Goal: Information Seeking & Learning: Learn about a topic

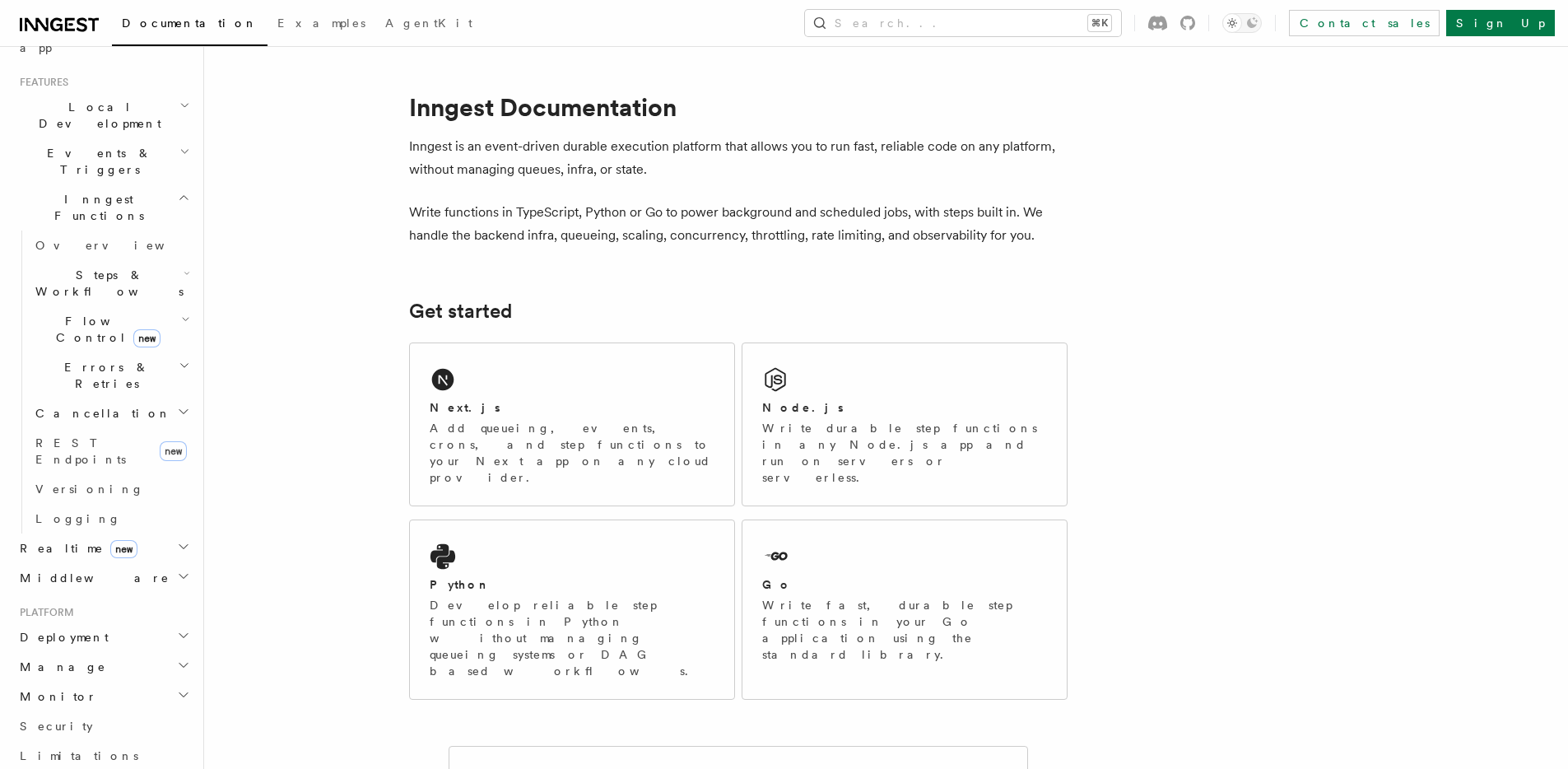
scroll to position [324, 0]
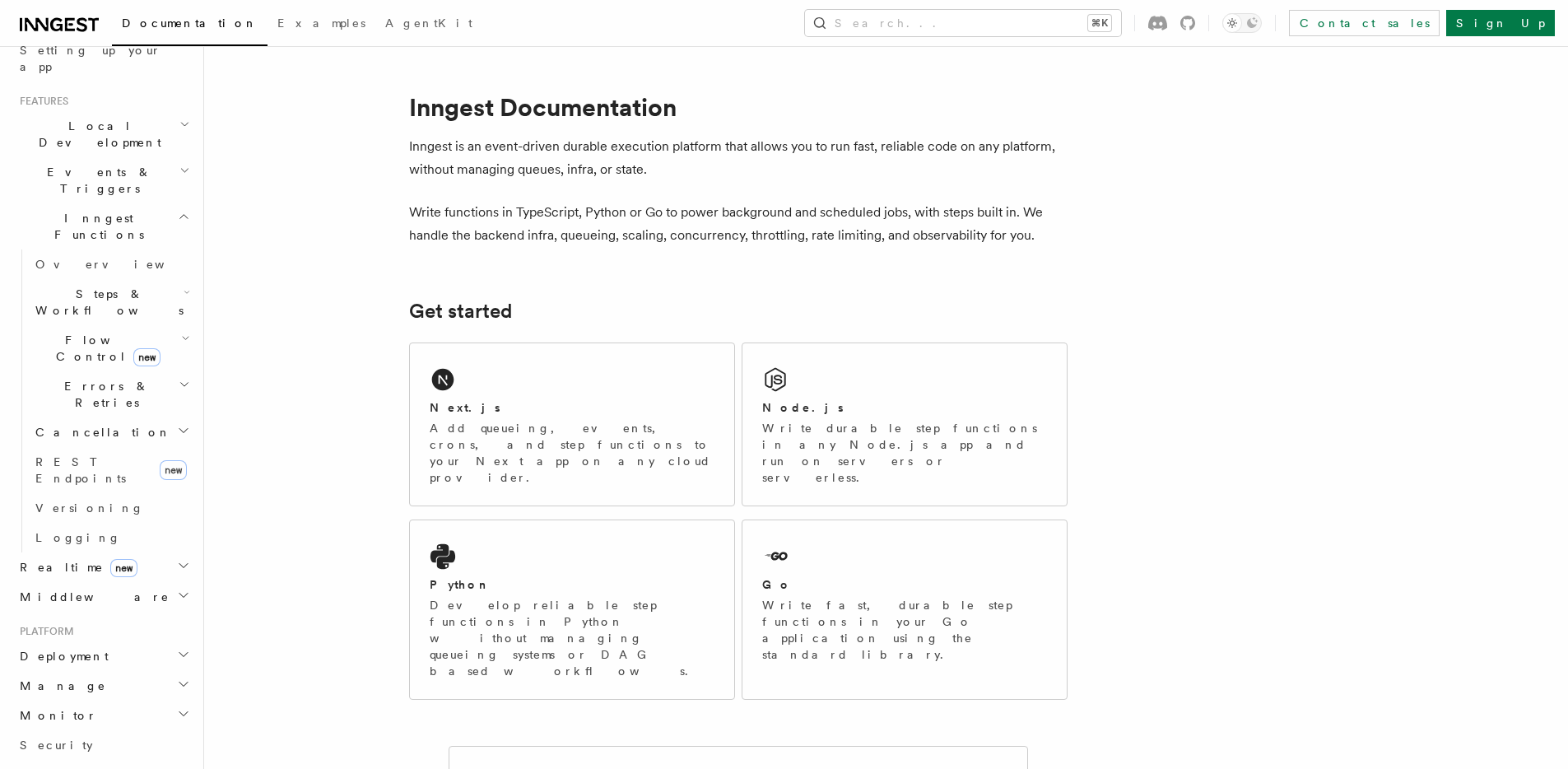
click at [126, 157] on h2 "Events & Triggers" at bounding box center [103, 180] width 180 height 46
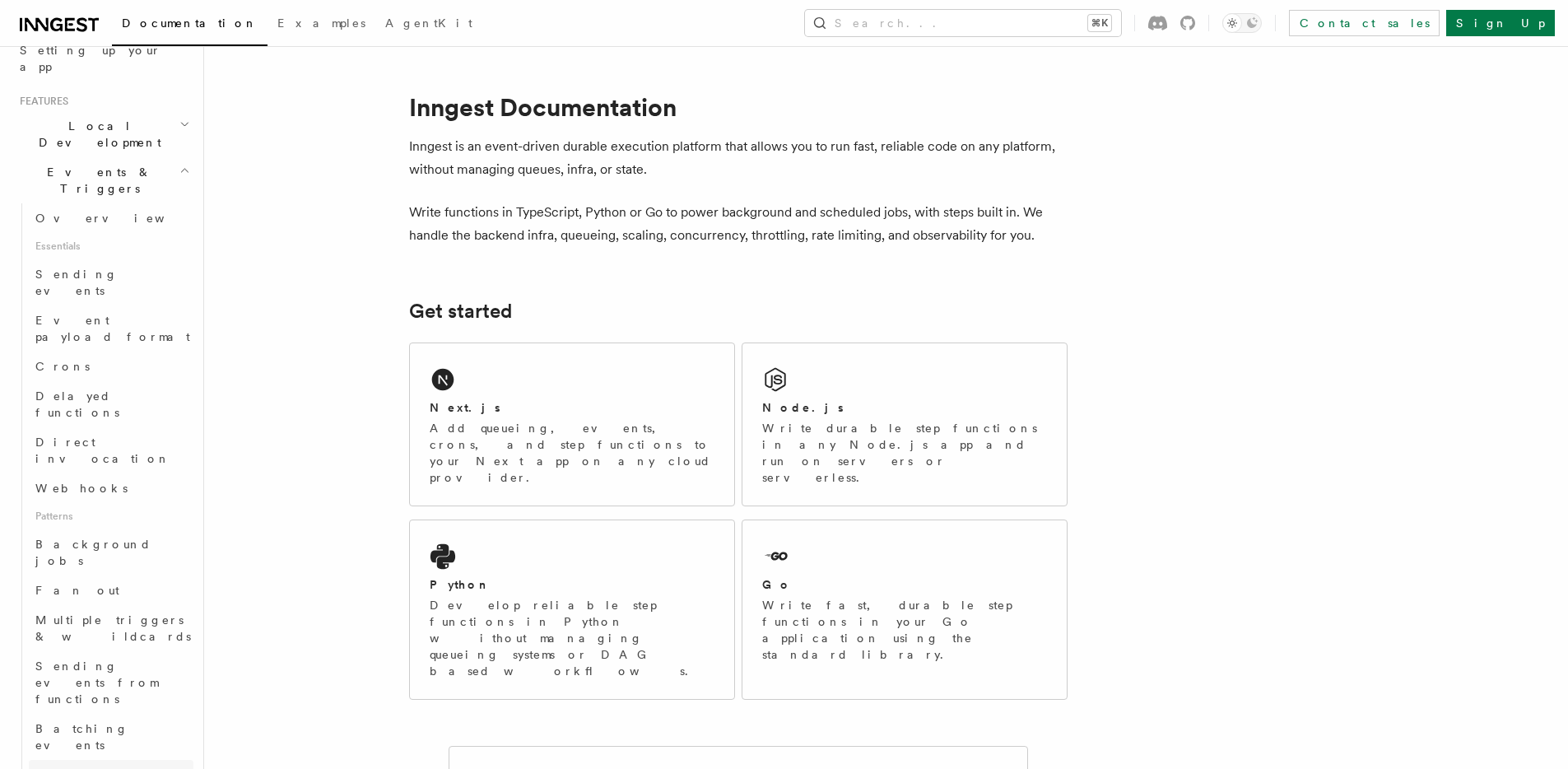
click at [103, 760] on link "Writing expression" at bounding box center [111, 783] width 164 height 46
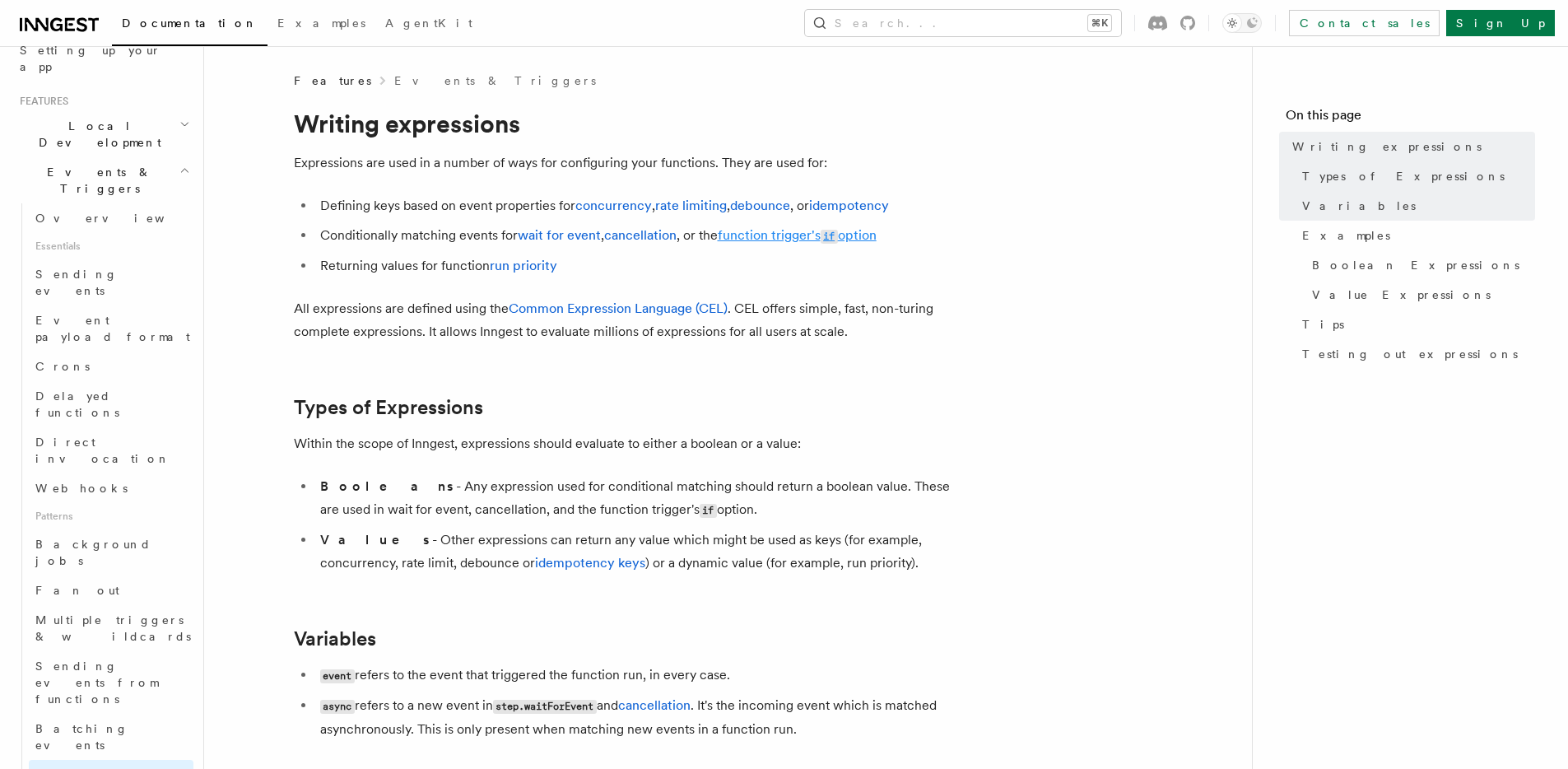
click at [862, 235] on link "function trigger's if option" at bounding box center [796, 235] width 158 height 16
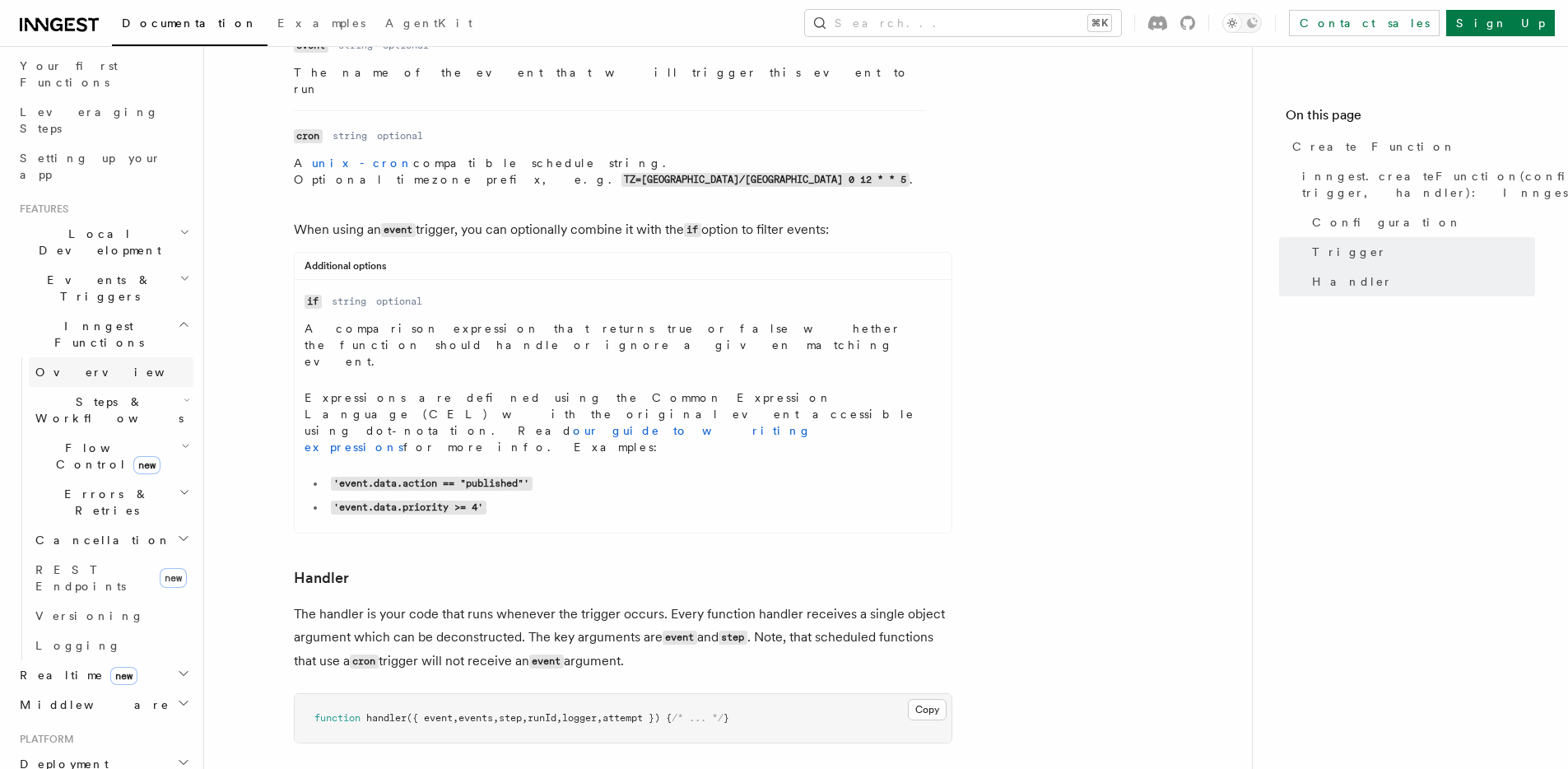
scroll to position [204, 0]
click at [179, 283] on icon "button" at bounding box center [184, 289] width 11 height 13
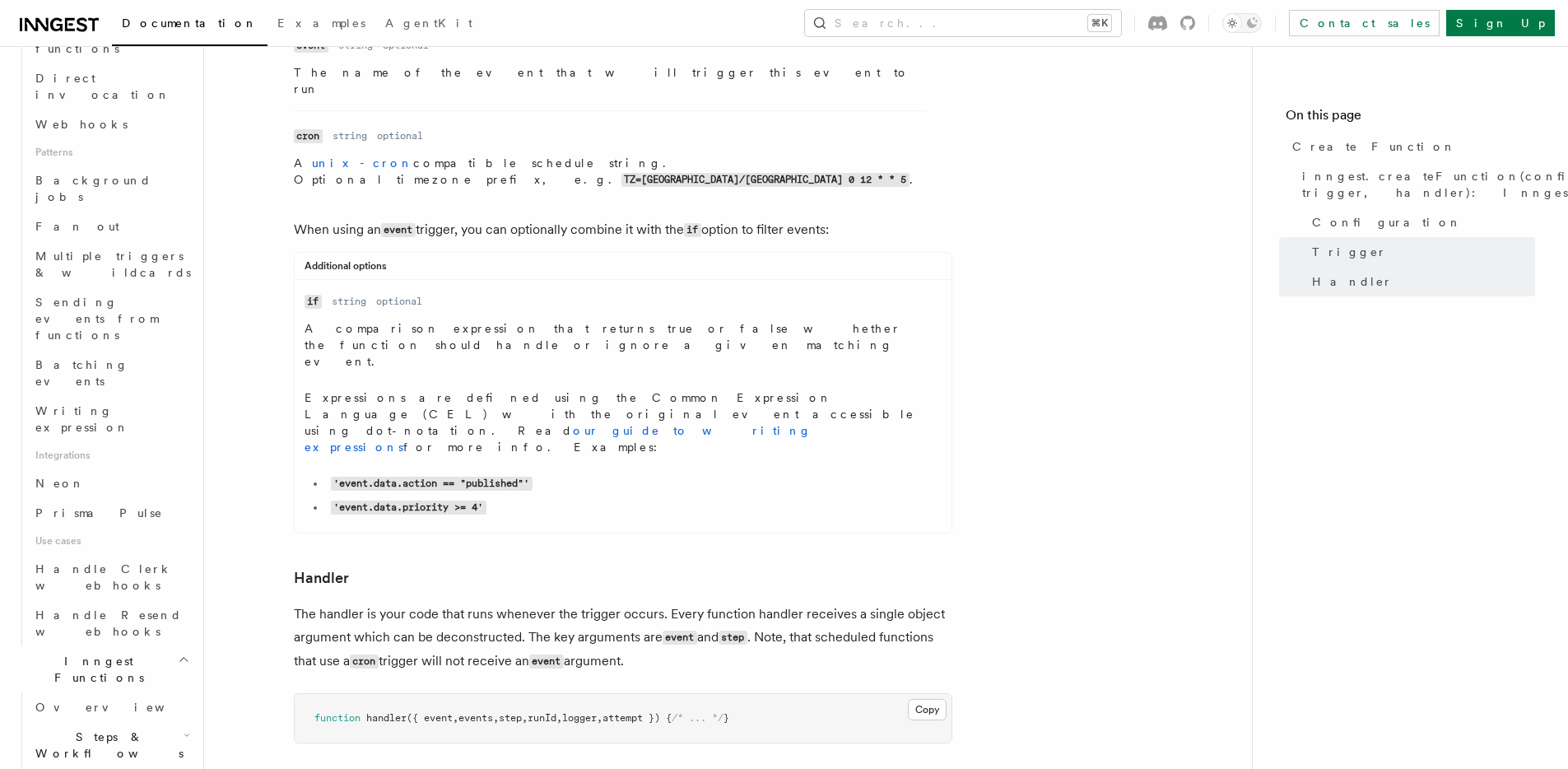
scroll to position [775, 0]
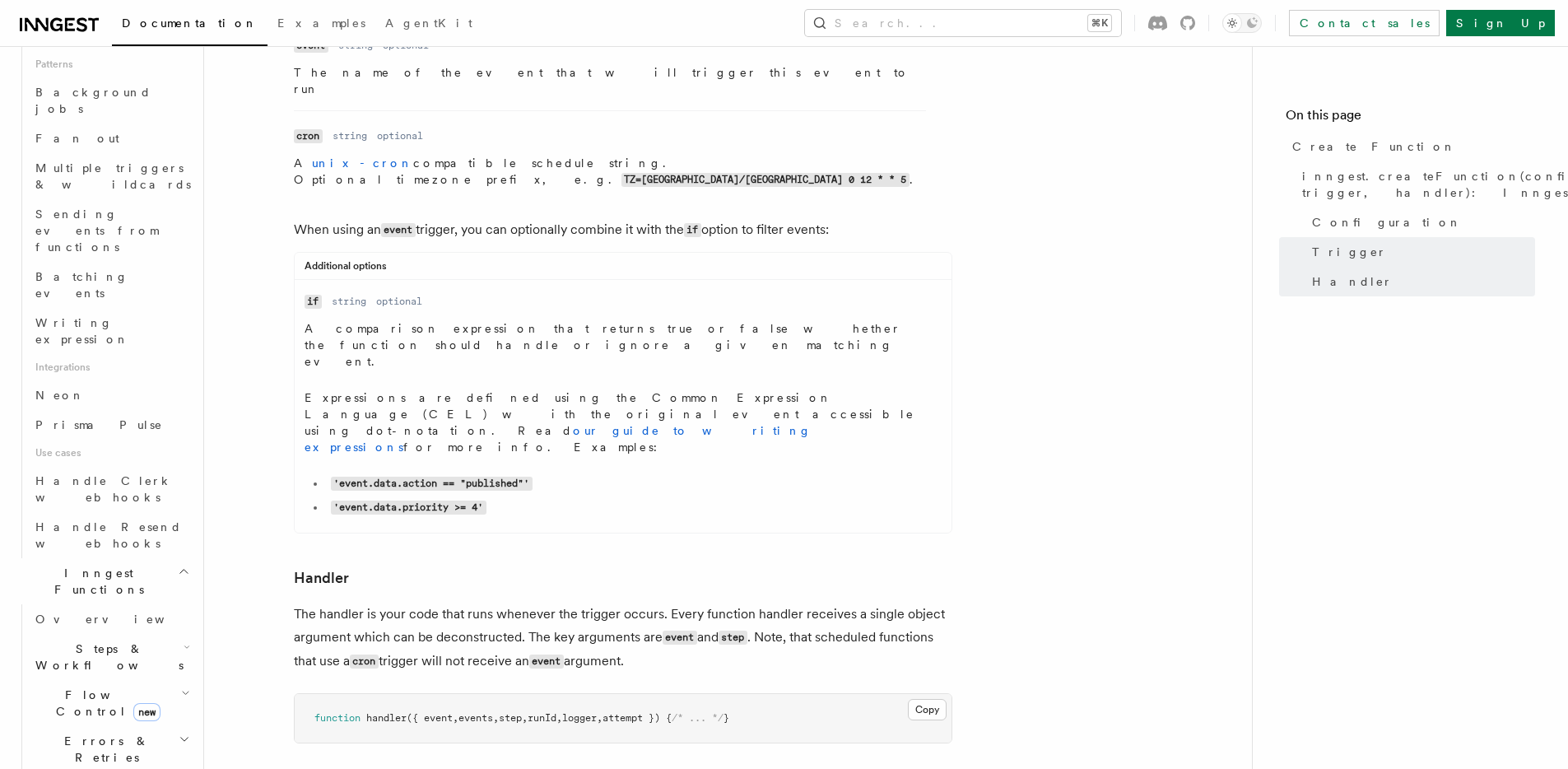
click at [157, 634] on h2 "Steps & Workflows" at bounding box center [111, 656] width 164 height 46
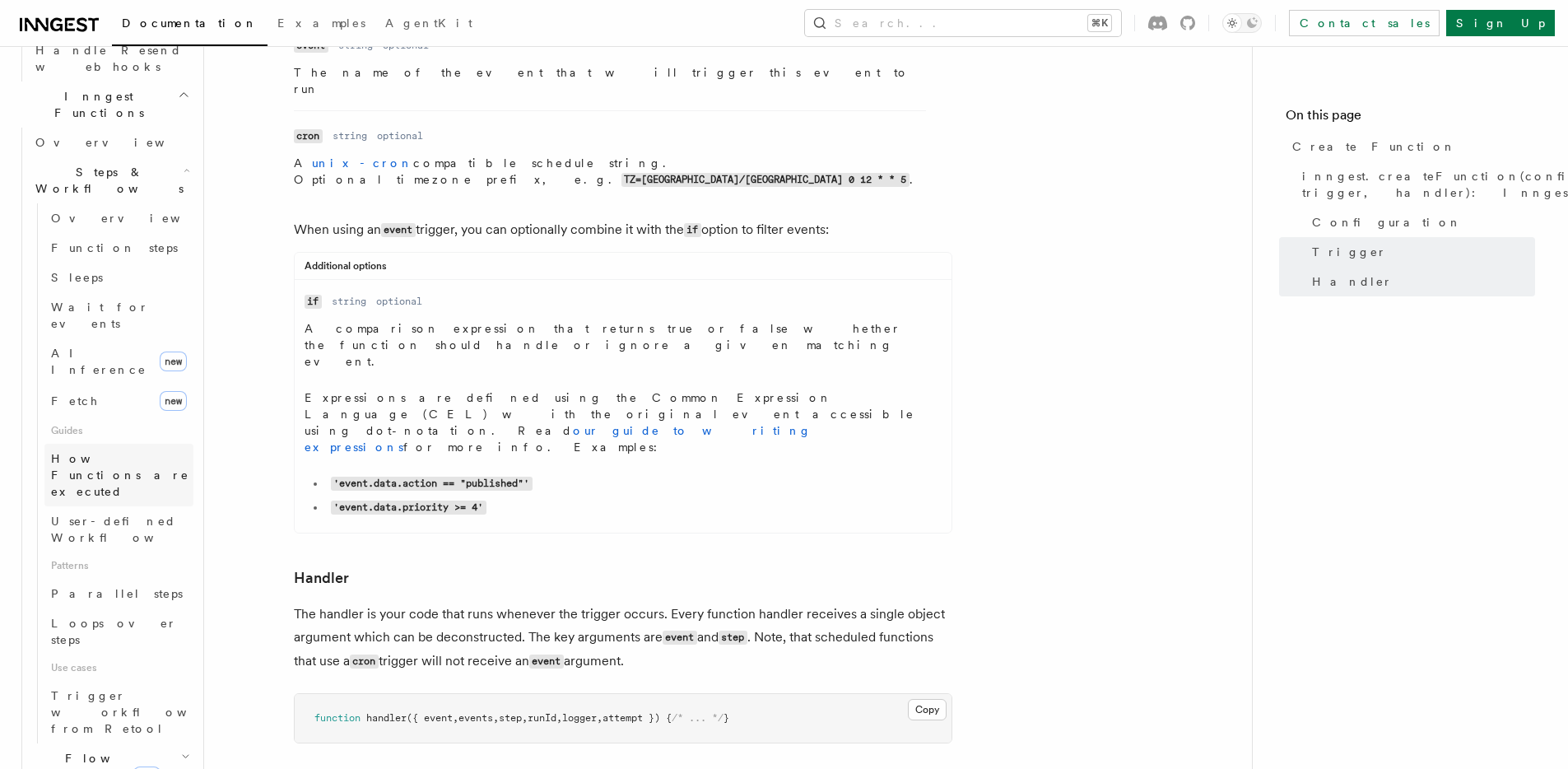
scroll to position [1191, 0]
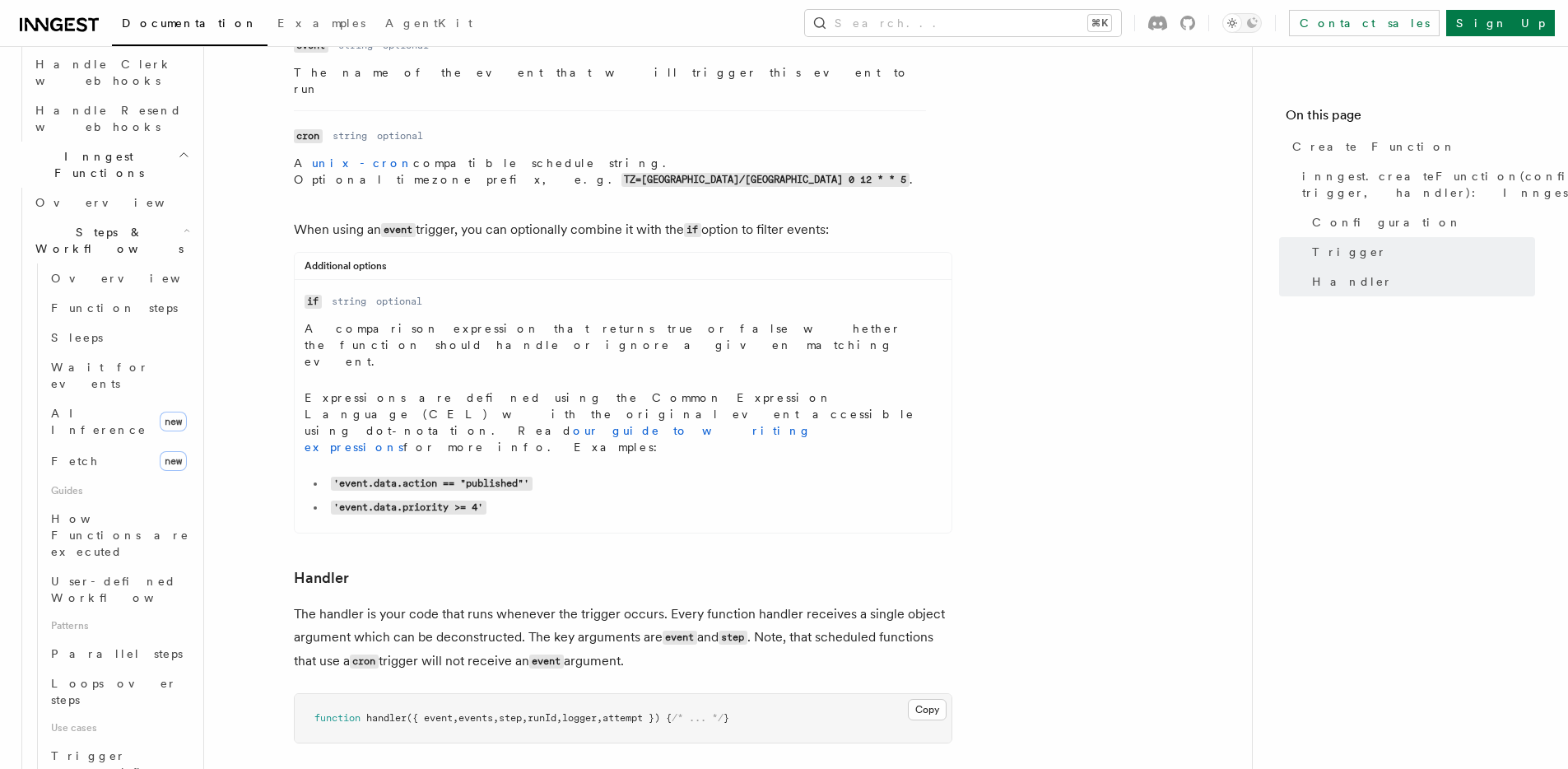
click at [184, 454] on header "Search... Documentation Examples AgentKit Home Quick start Next.js Node.js Pyth…" at bounding box center [102, 406] width 204 height 722
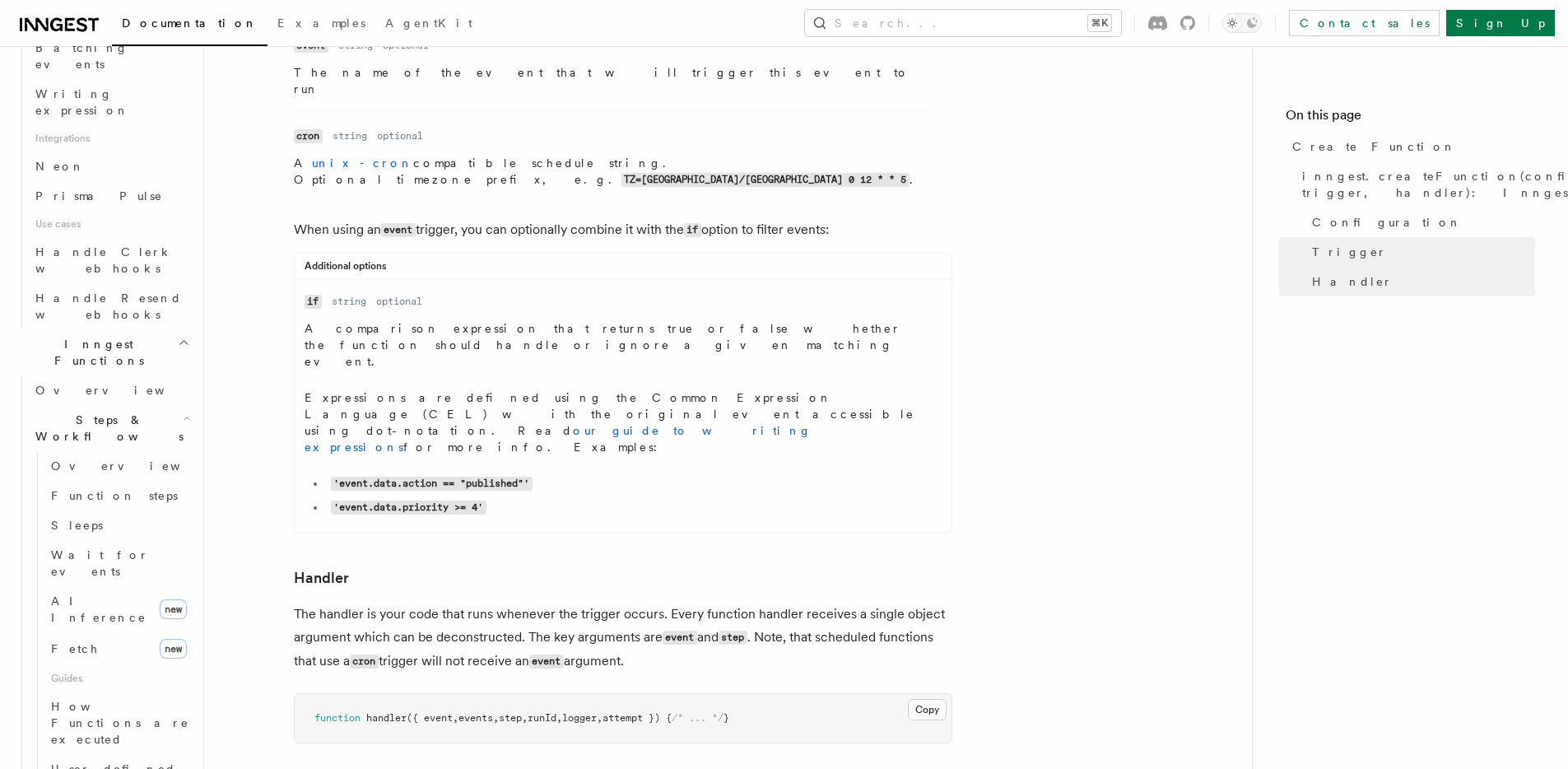
scroll to position [983, 0]
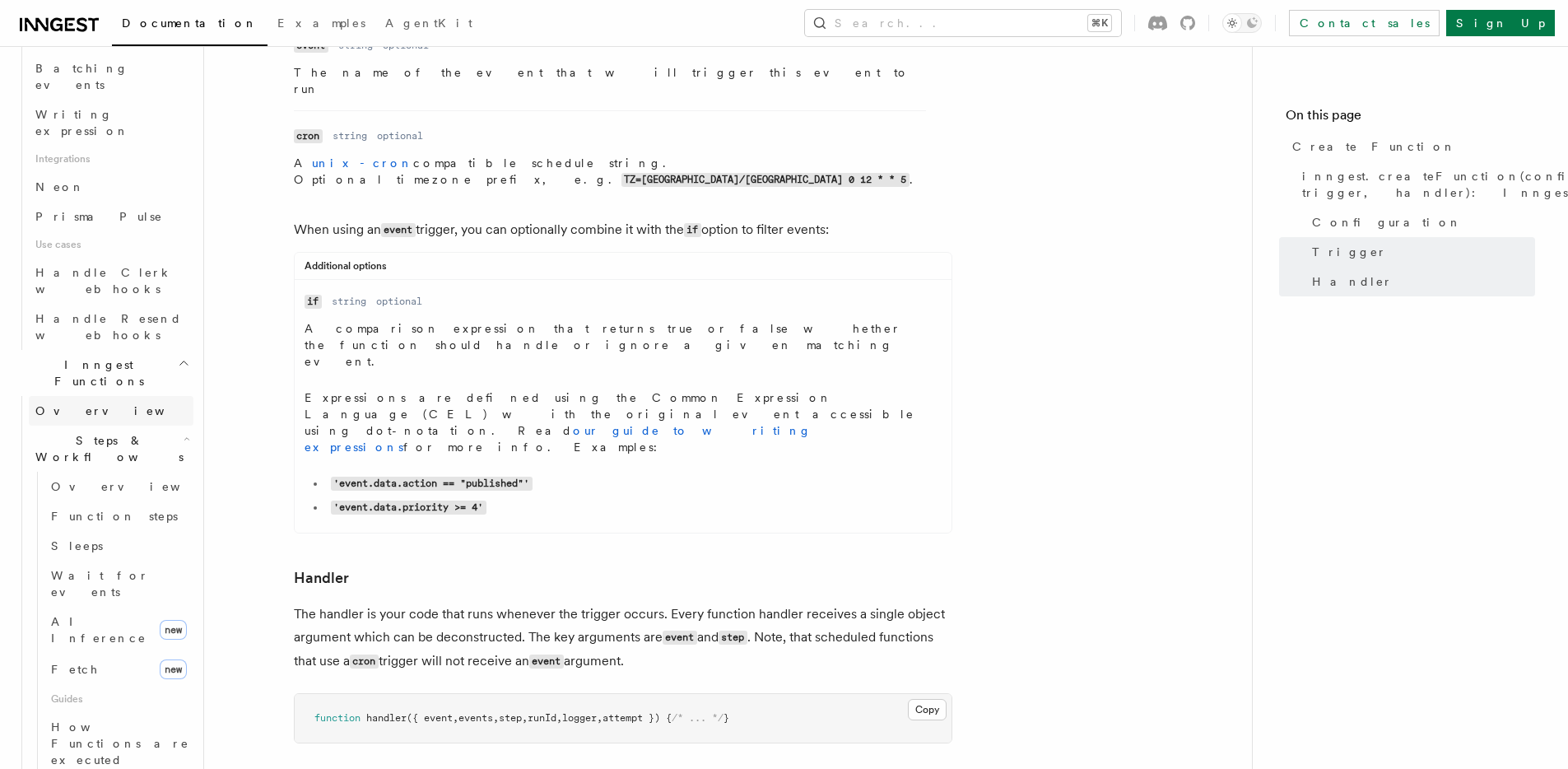
click at [88, 395] on link "Overview" at bounding box center [111, 410] width 164 height 30
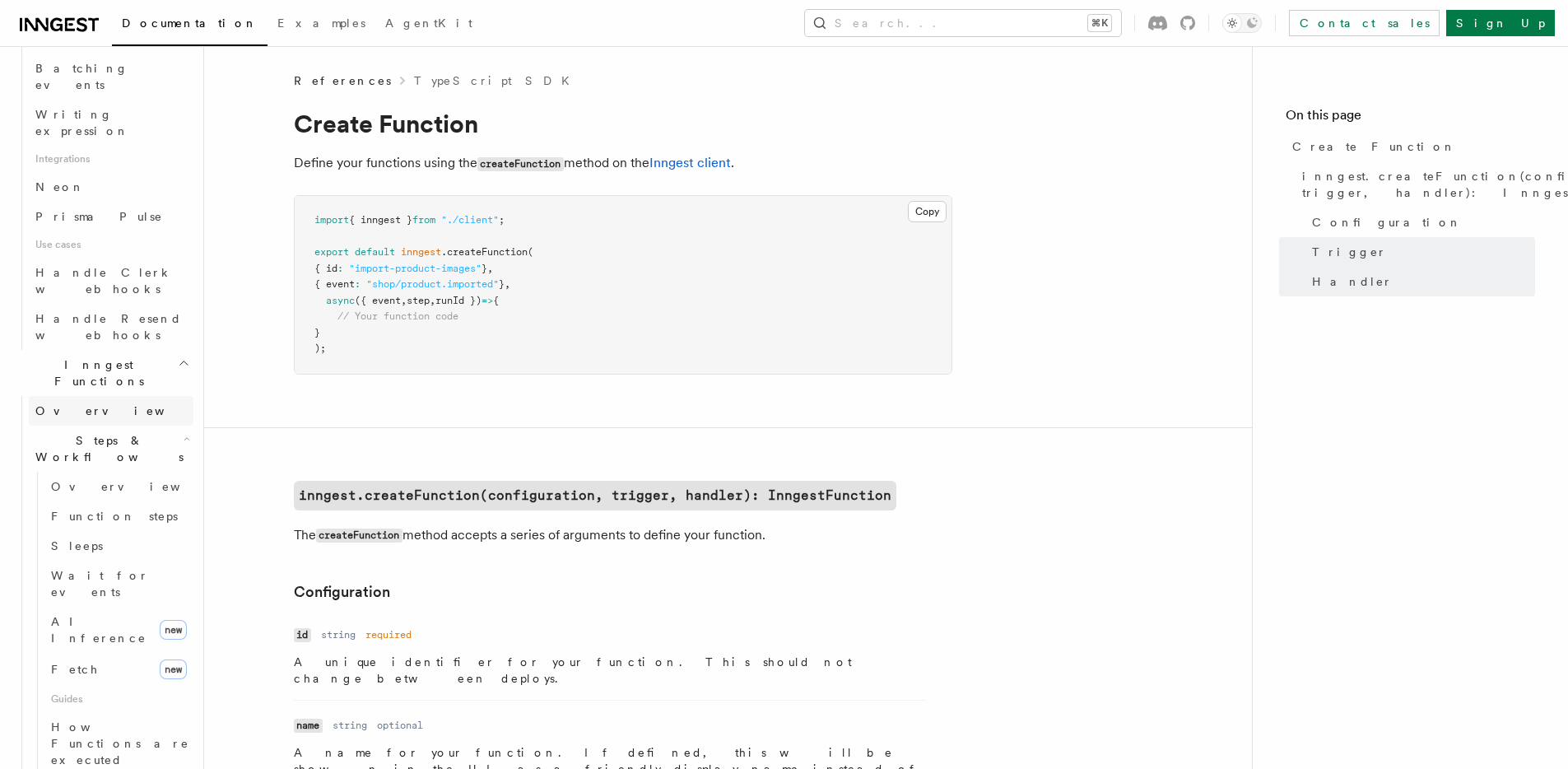
scroll to position [581, 0]
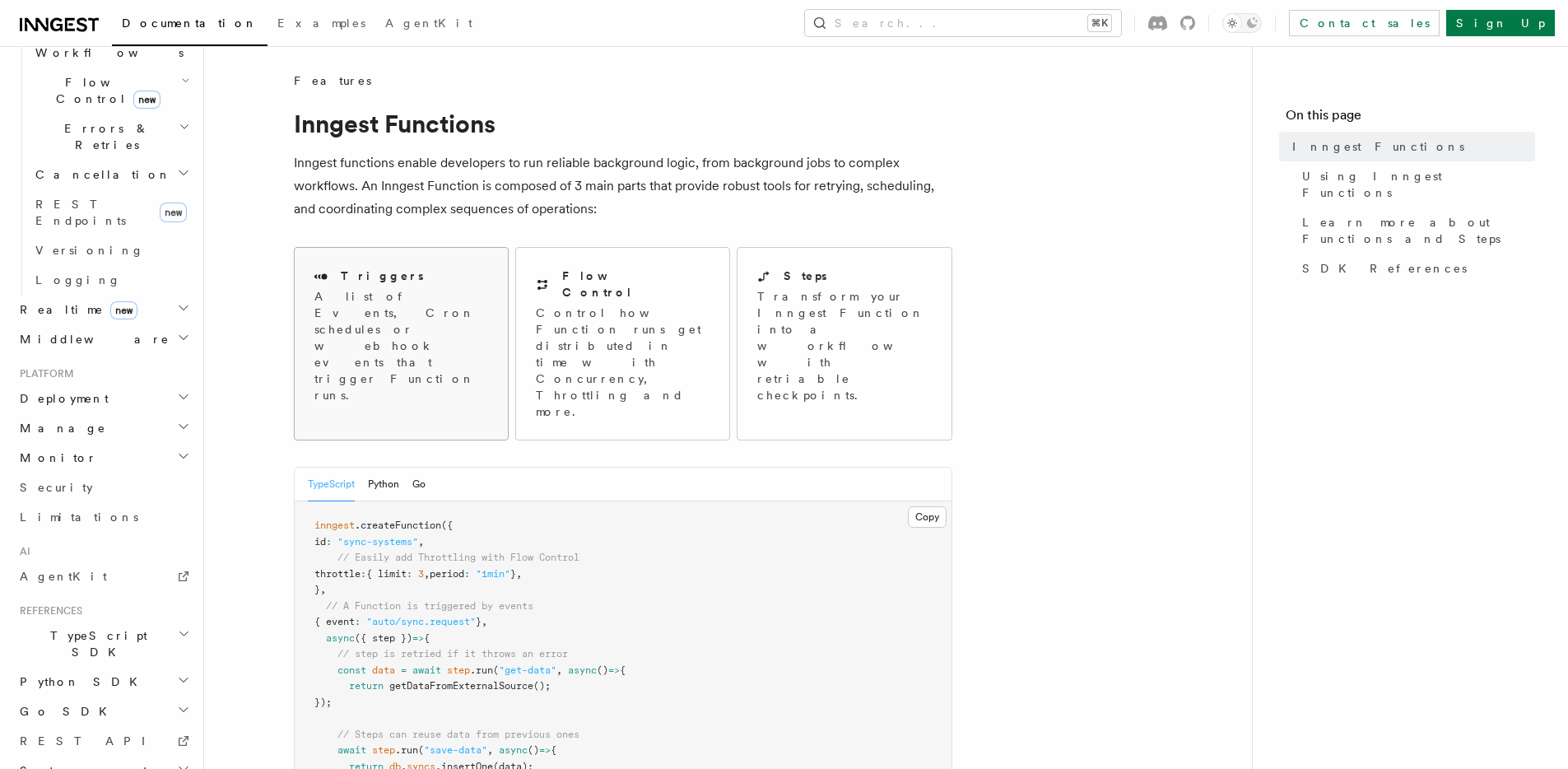
click at [381, 303] on p "A list of Events, Cron schedules or webhook events that trigger Function runs." at bounding box center [401, 346] width 173 height 116
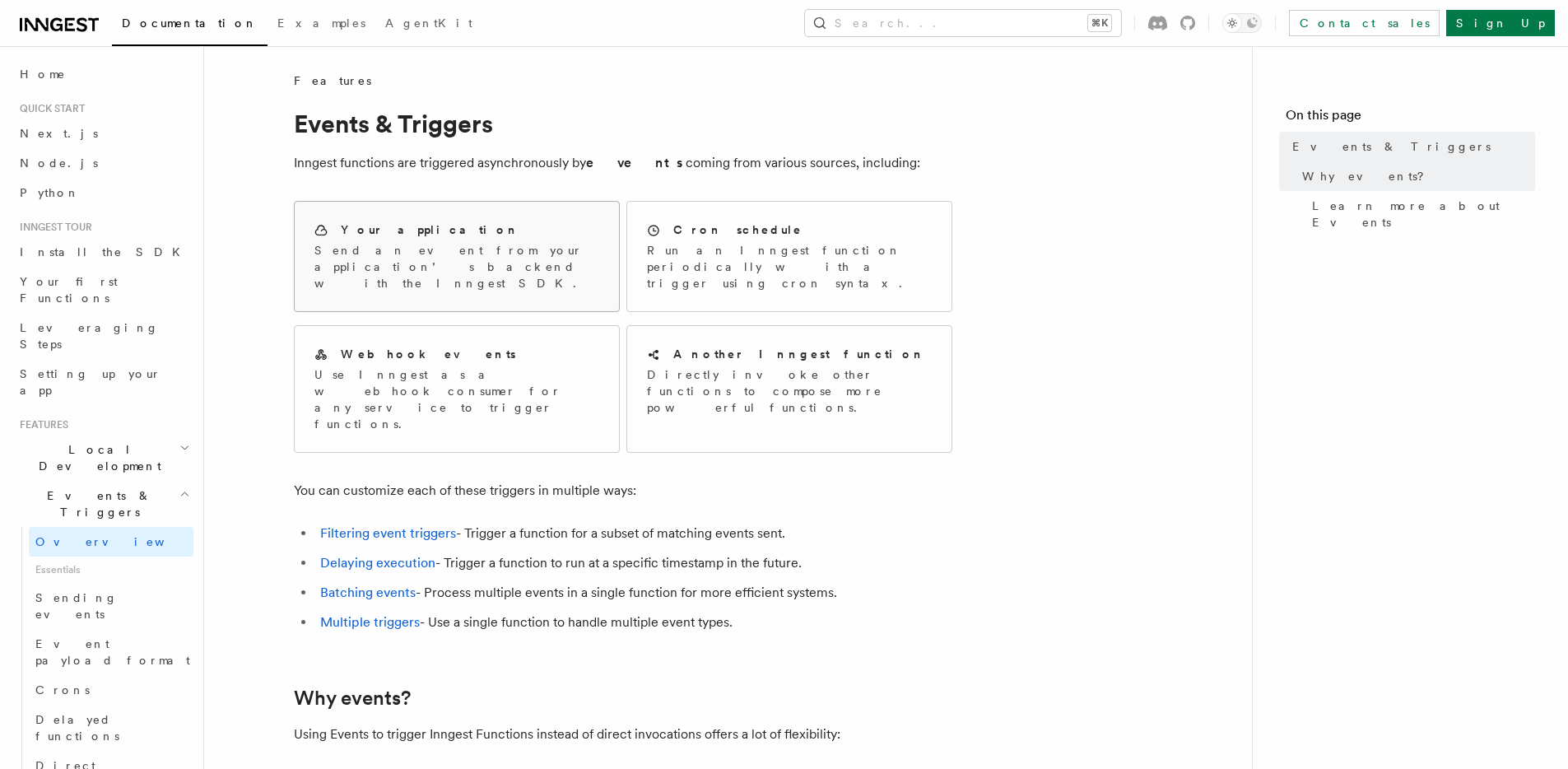
click at [379, 247] on p "Send an event from your application’s backend with the Inngest SDK." at bounding box center [457, 267] width 285 height 50
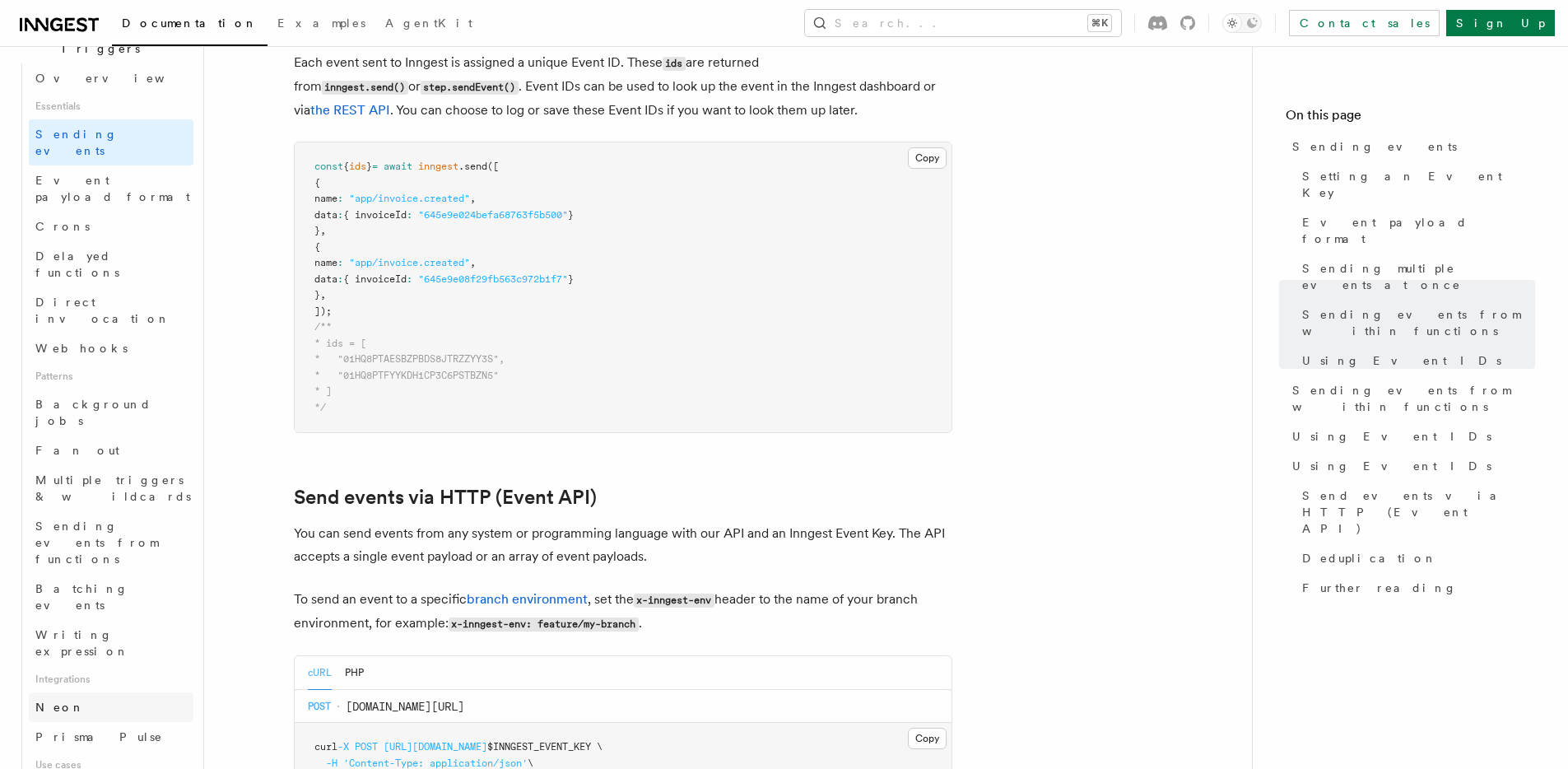
scroll to position [721, 0]
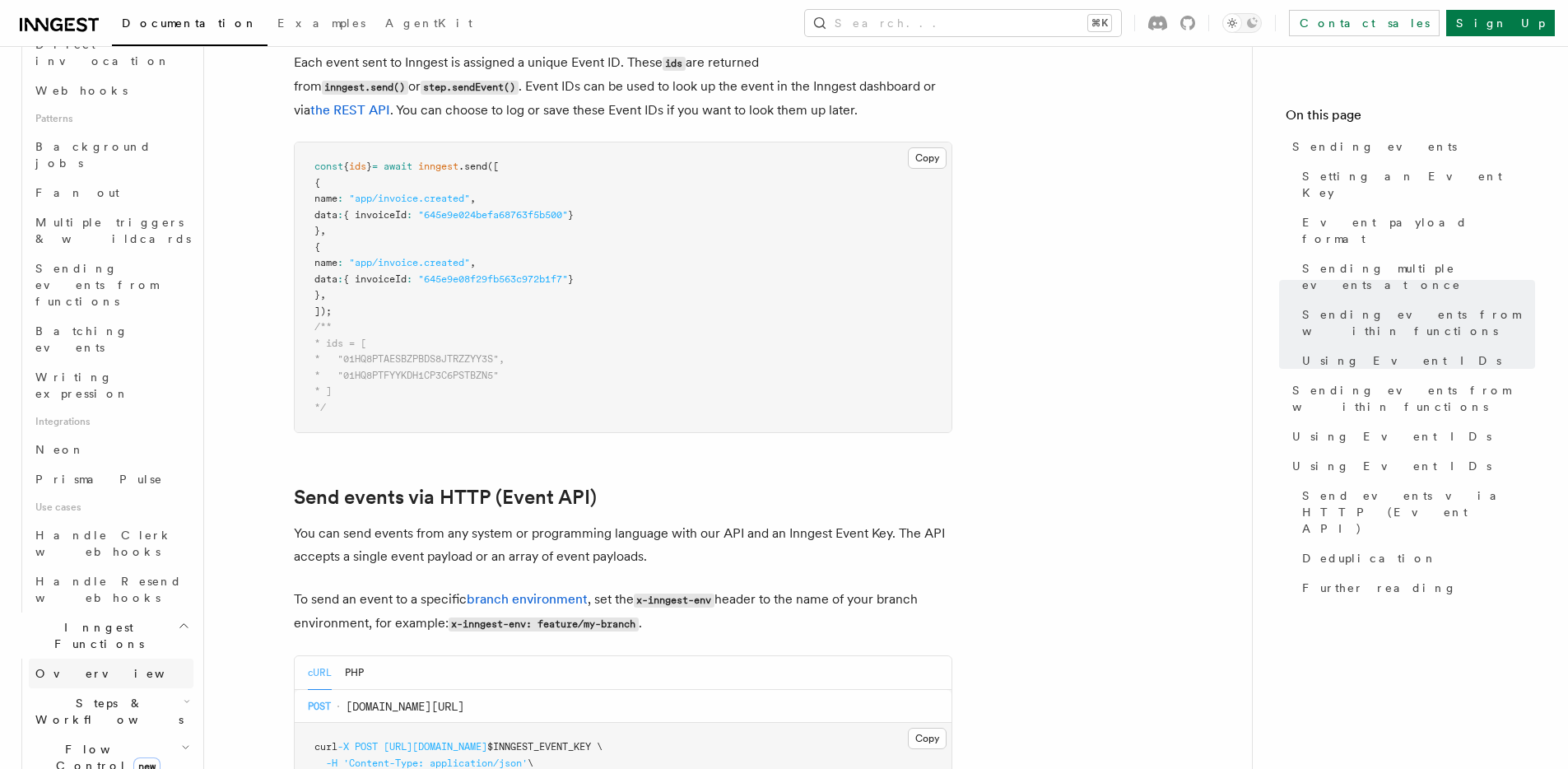
click at [89, 658] on link "Overview" at bounding box center [111, 673] width 164 height 30
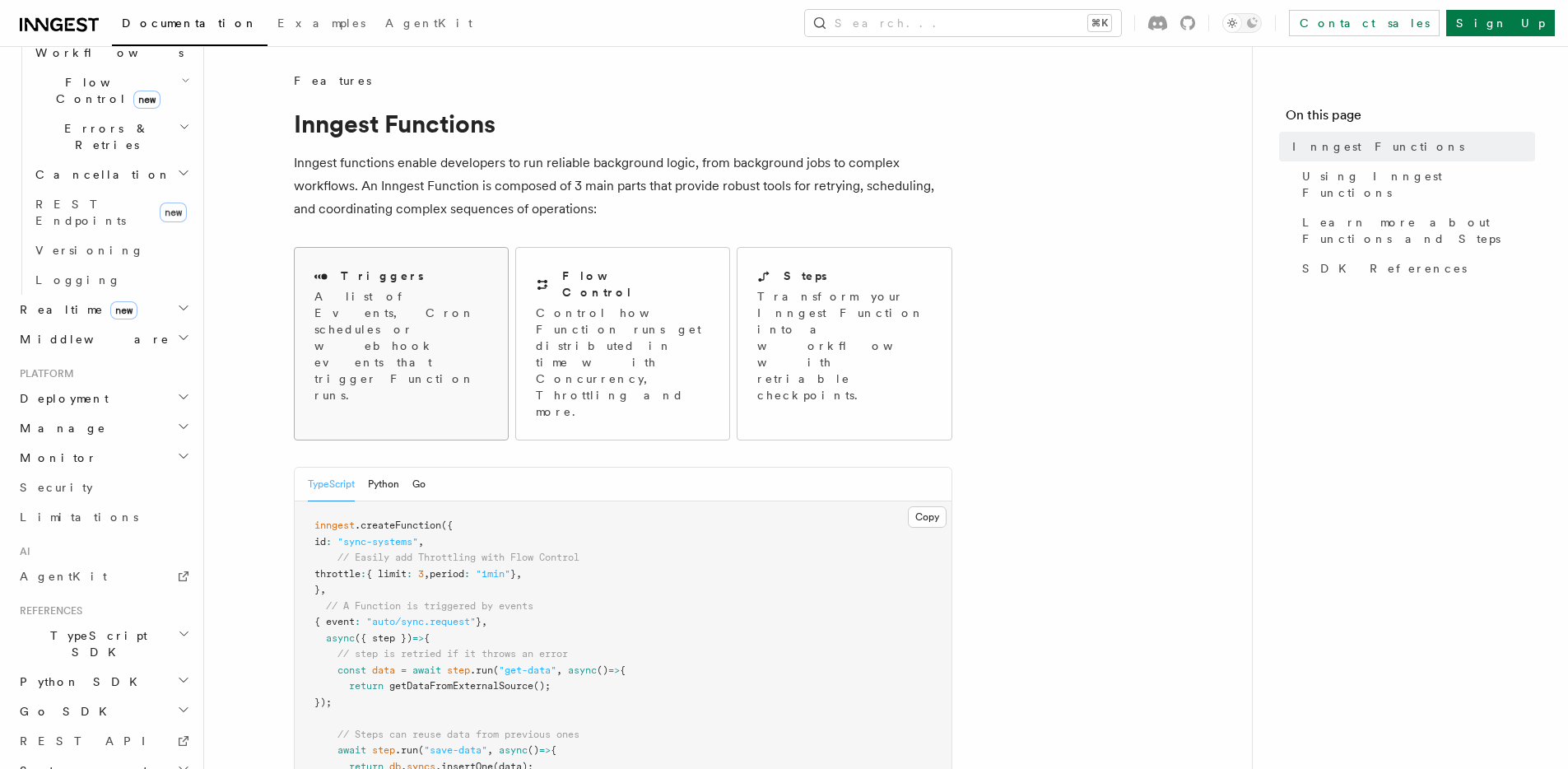
click at [380, 328] on p "A list of Events, Cron schedules or webhook events that trigger Function runs." at bounding box center [401, 346] width 173 height 116
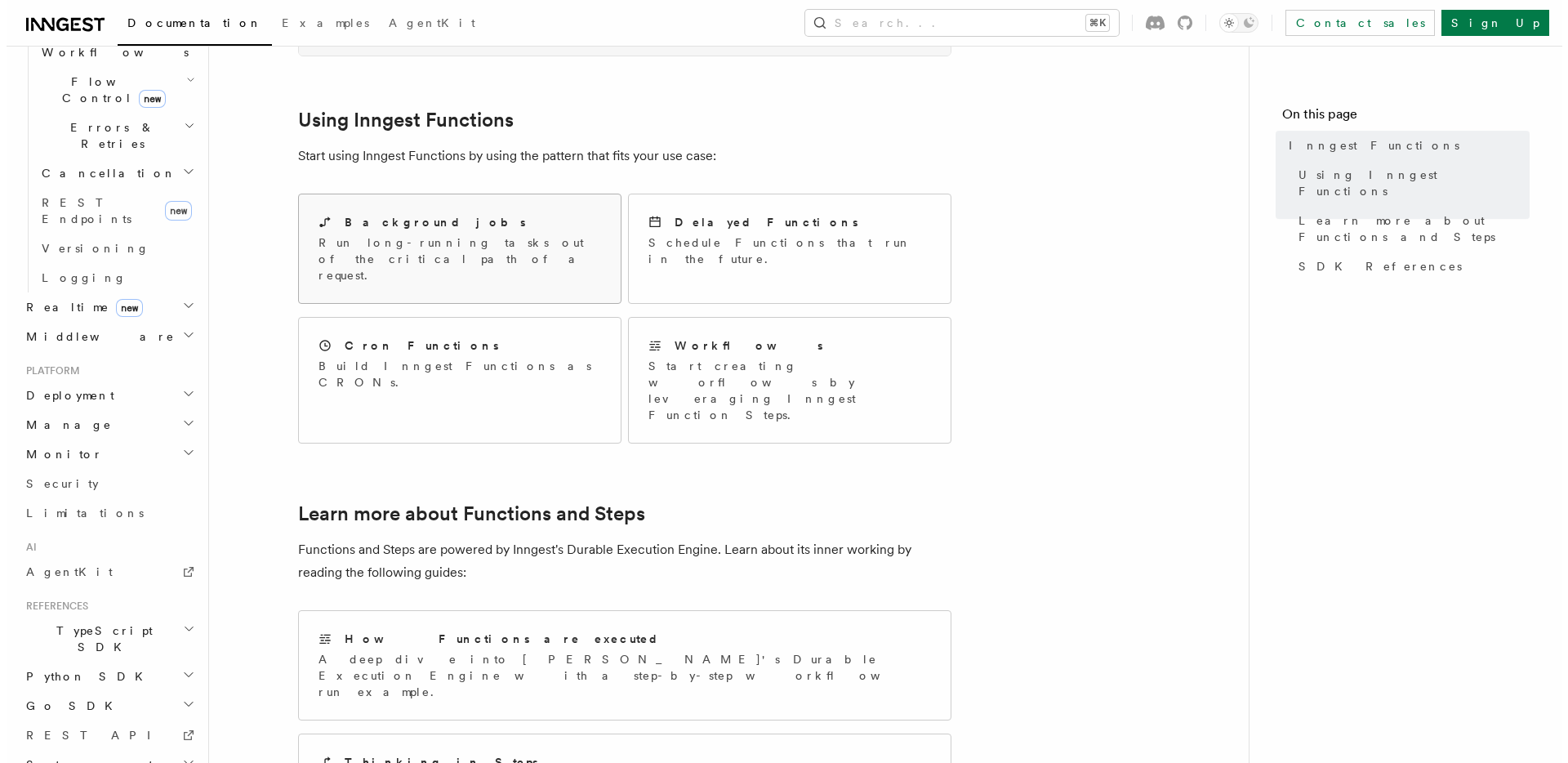
scroll to position [788, 0]
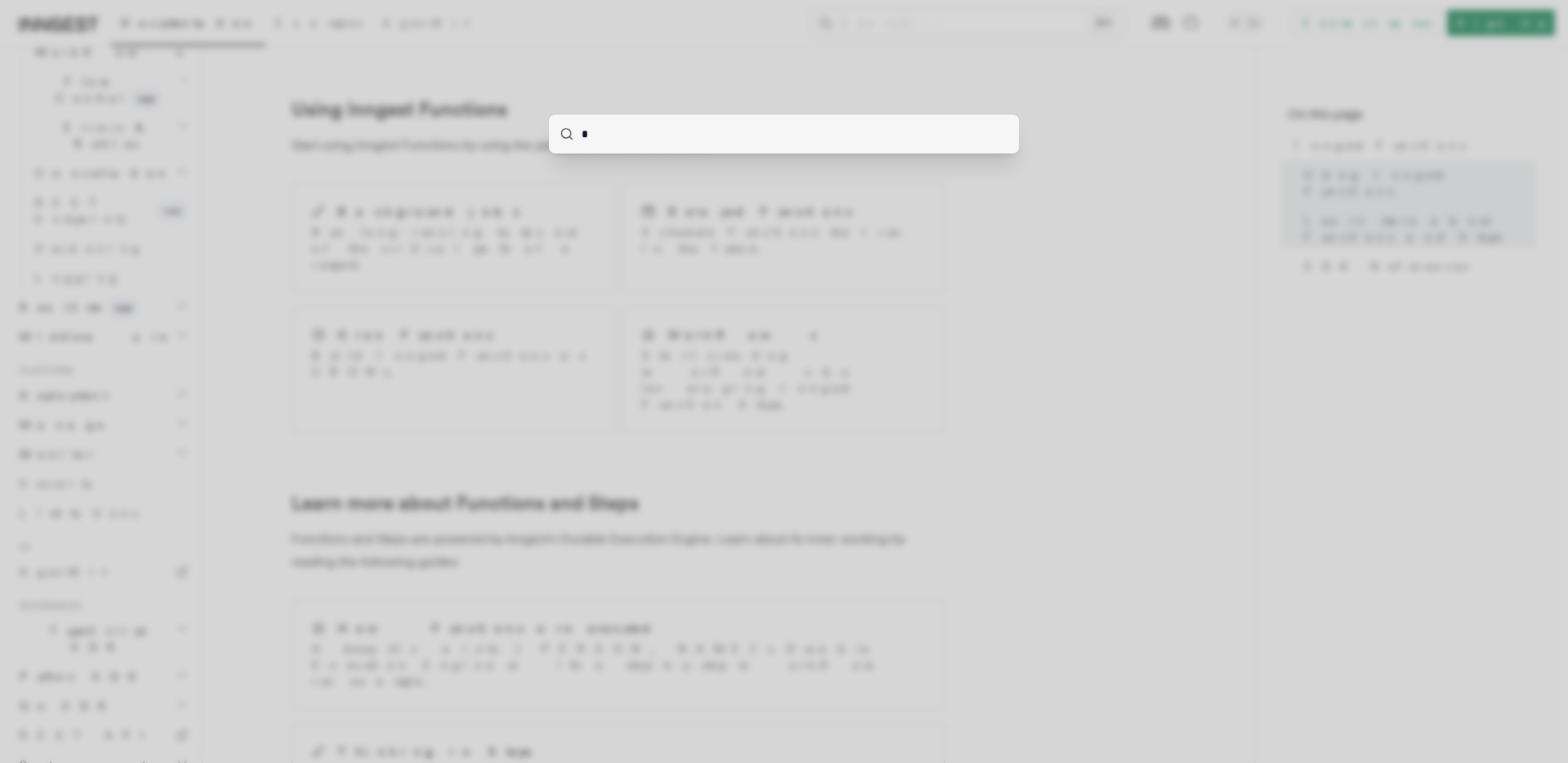
type input "**"
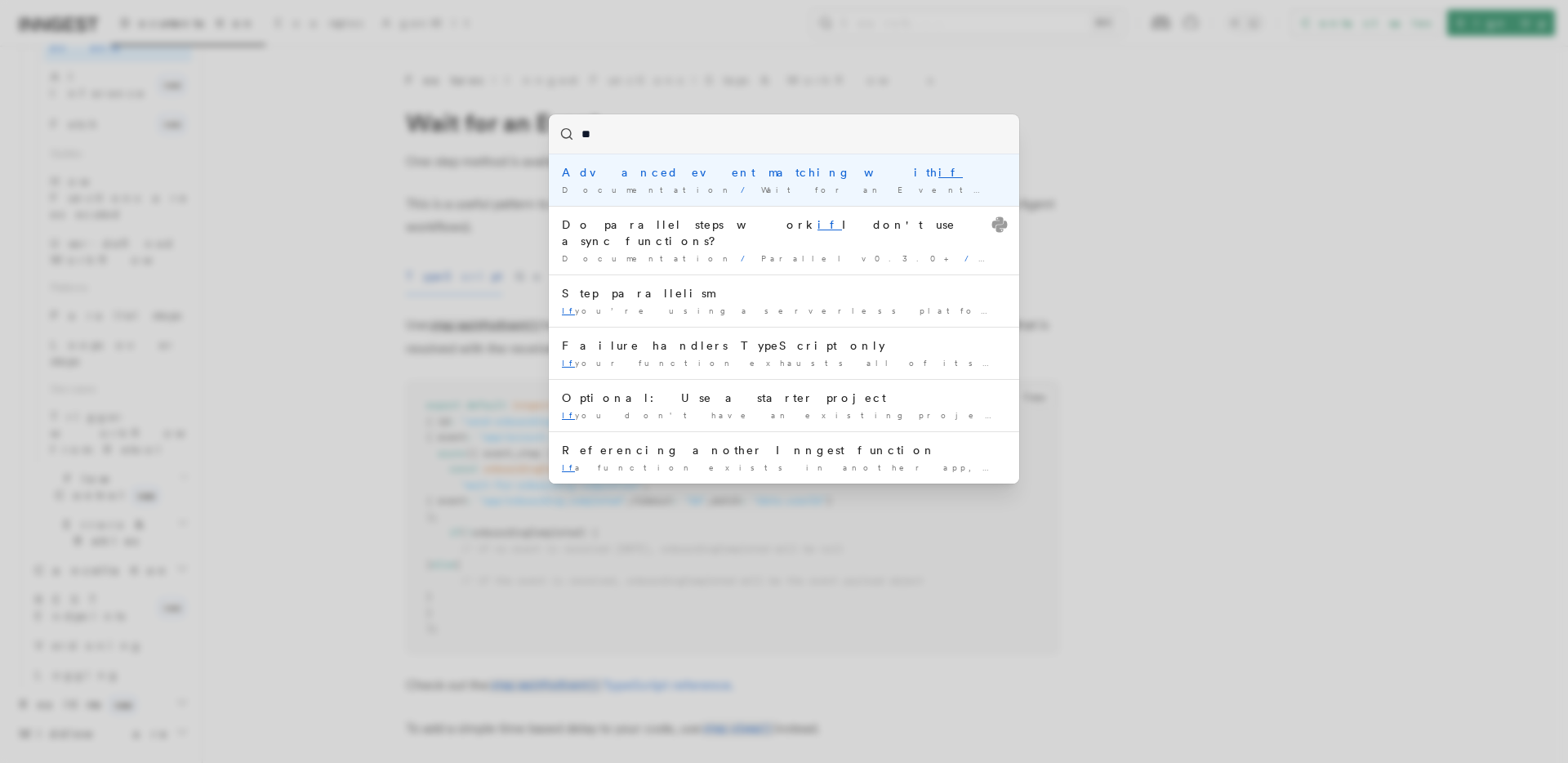
type input "*"
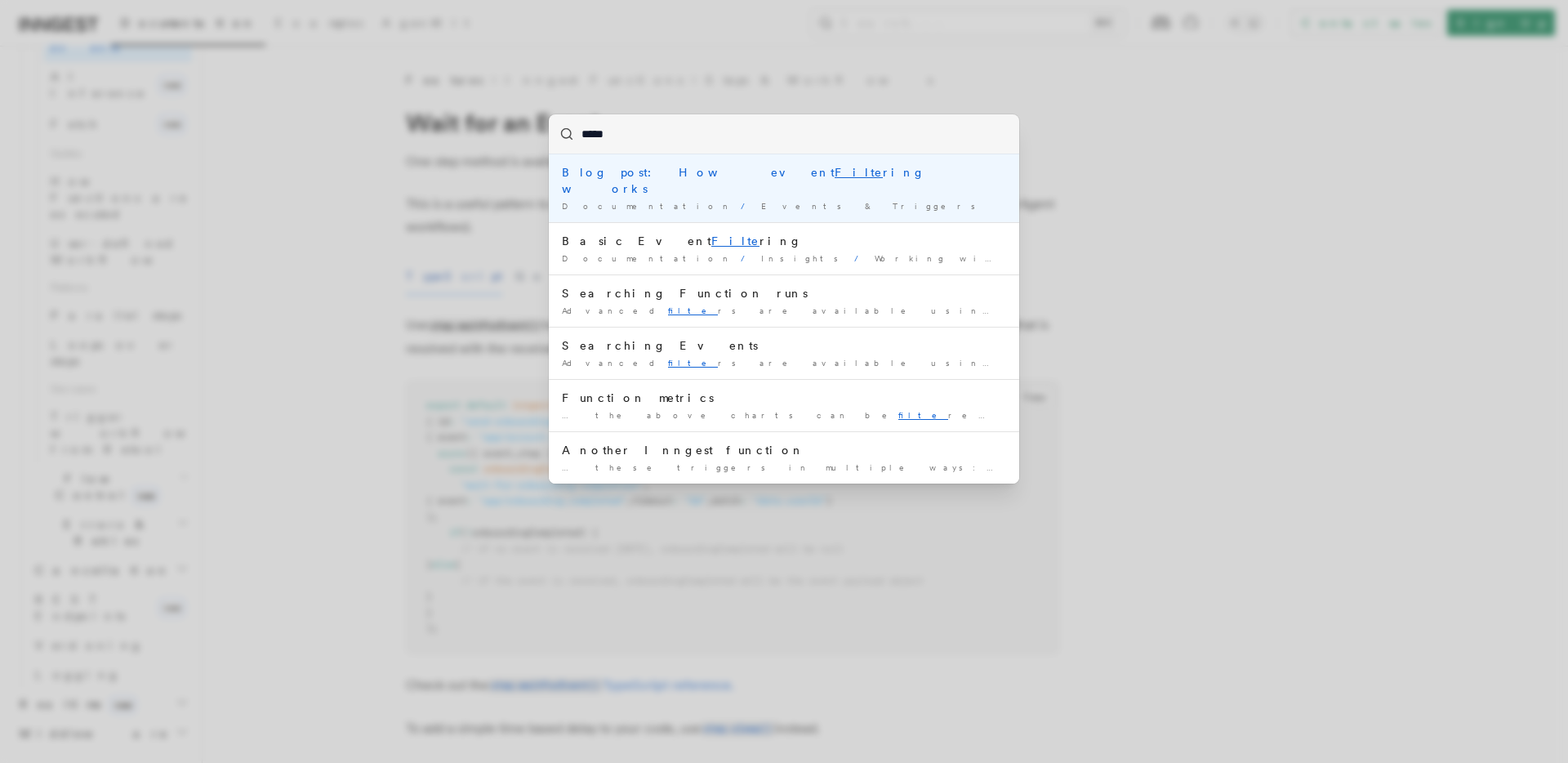
type input "******"
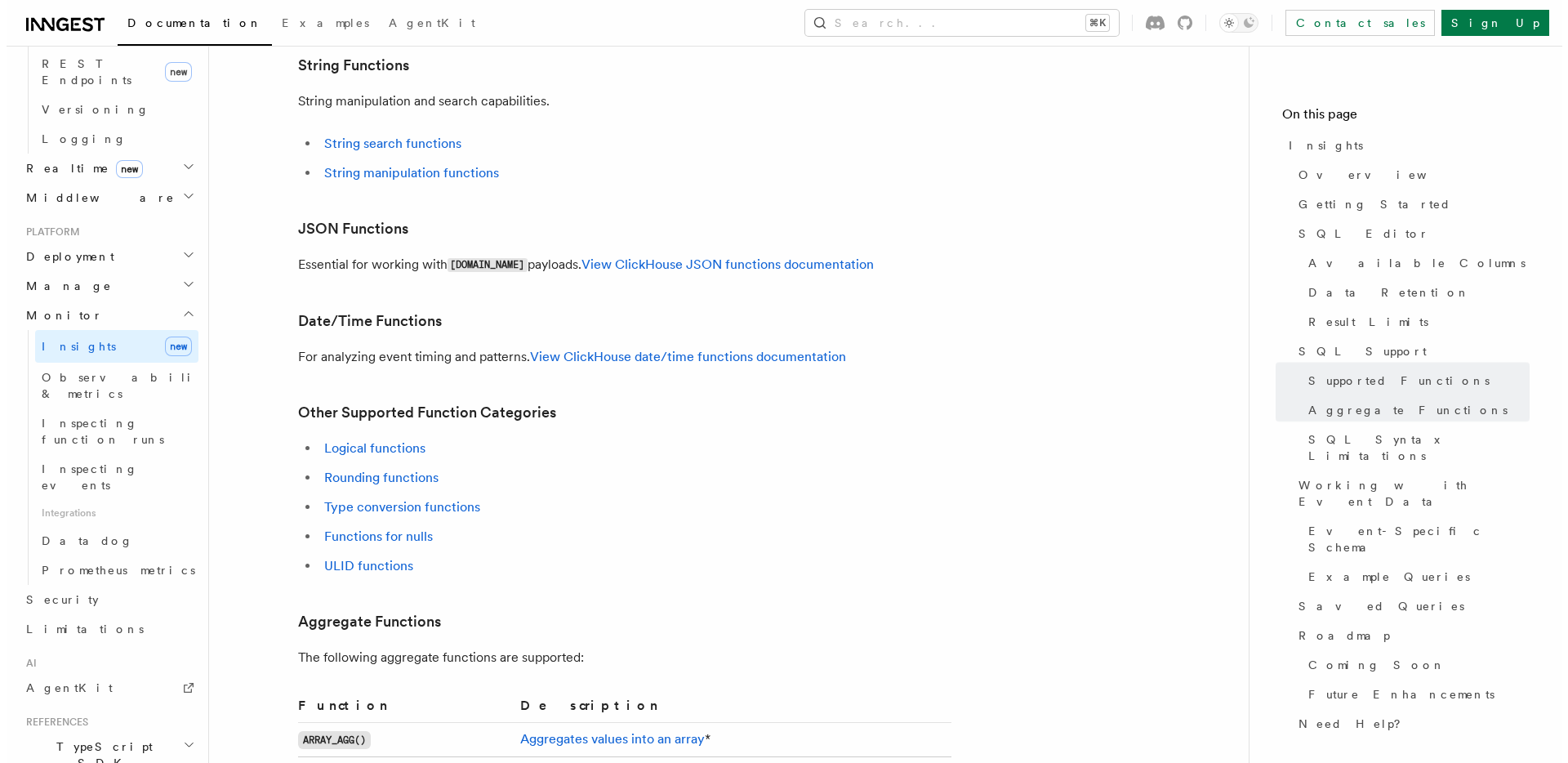
scroll to position [3433, 0]
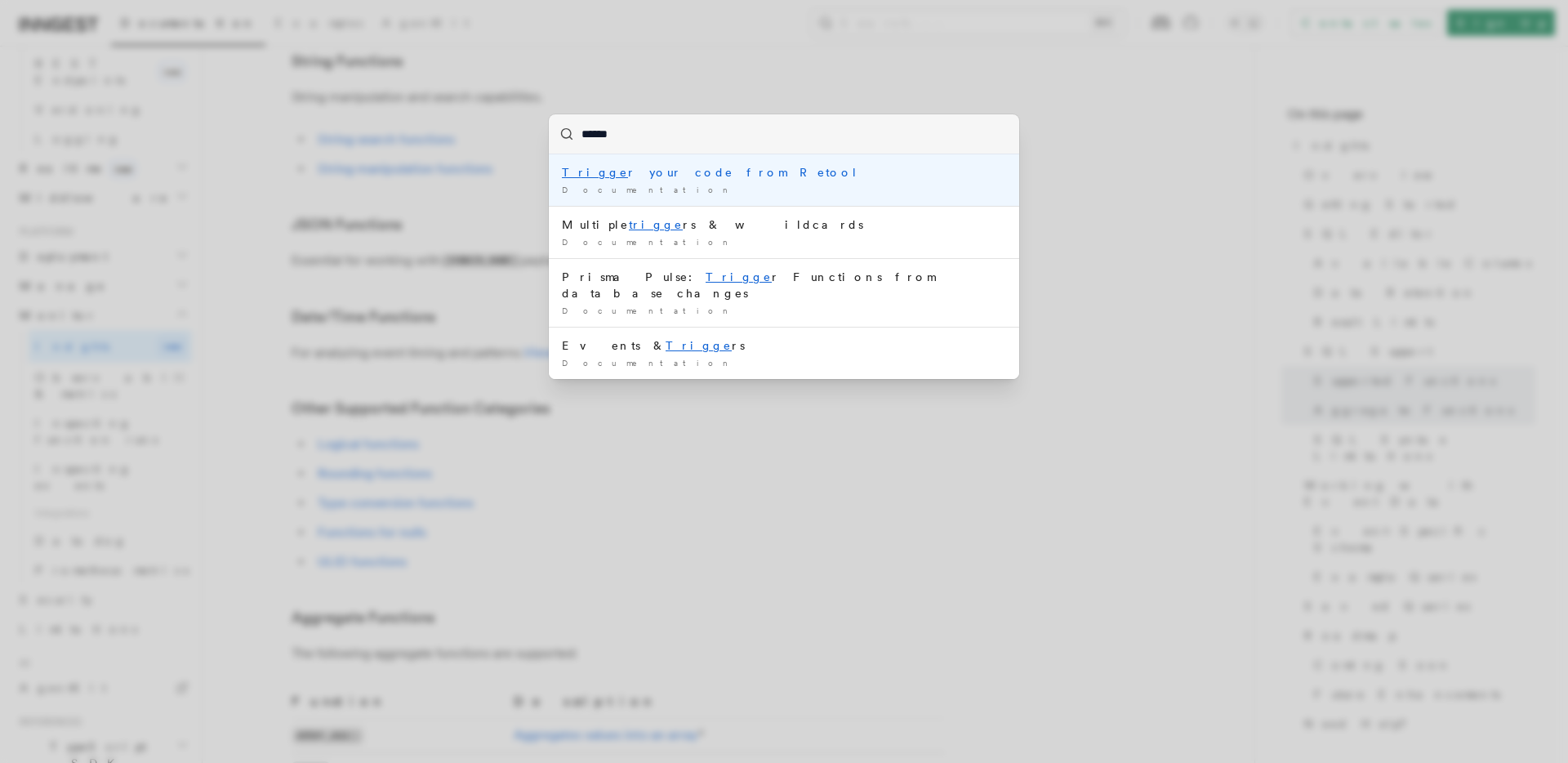
type input "*******"
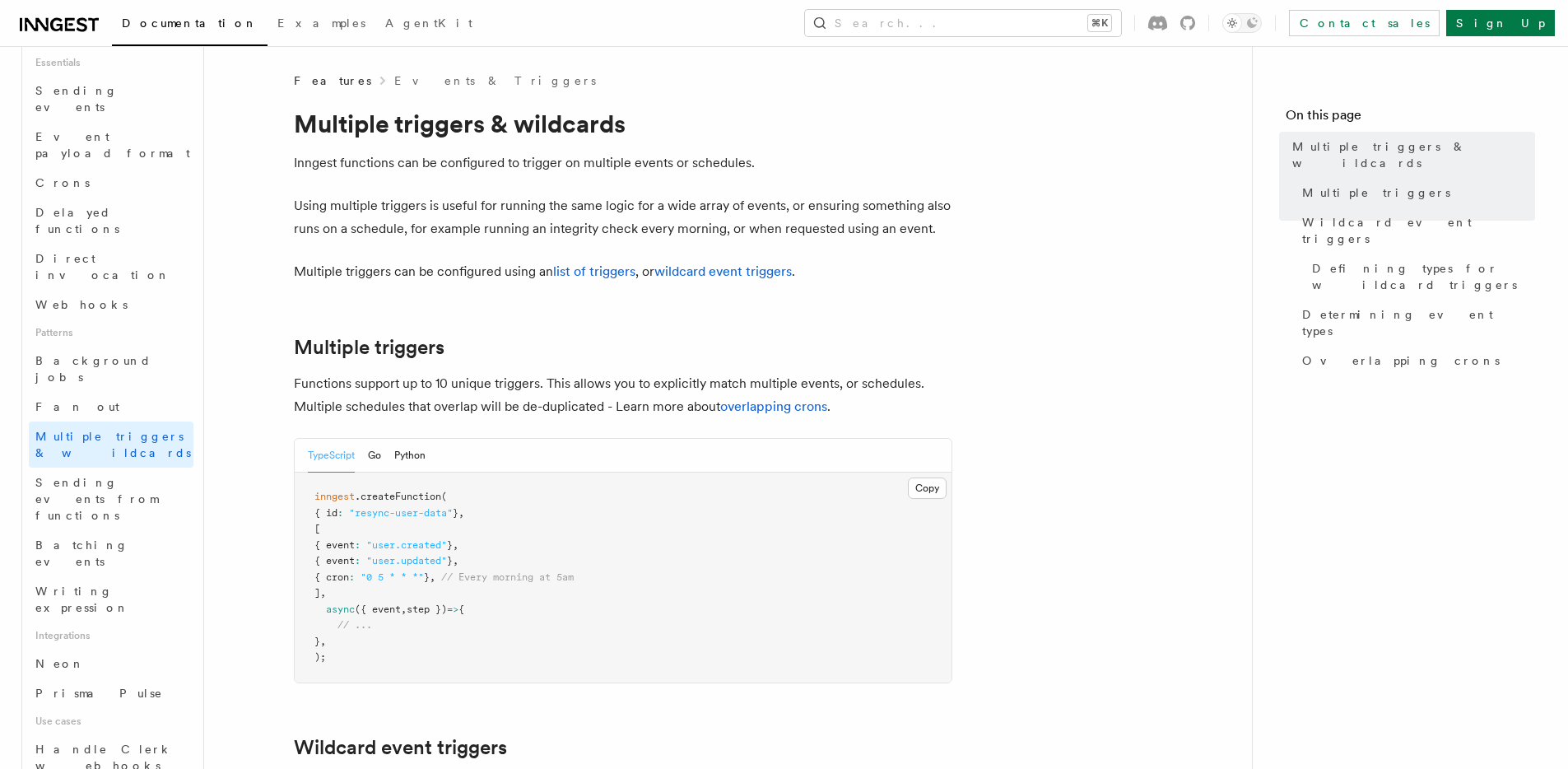
scroll to position [495, 0]
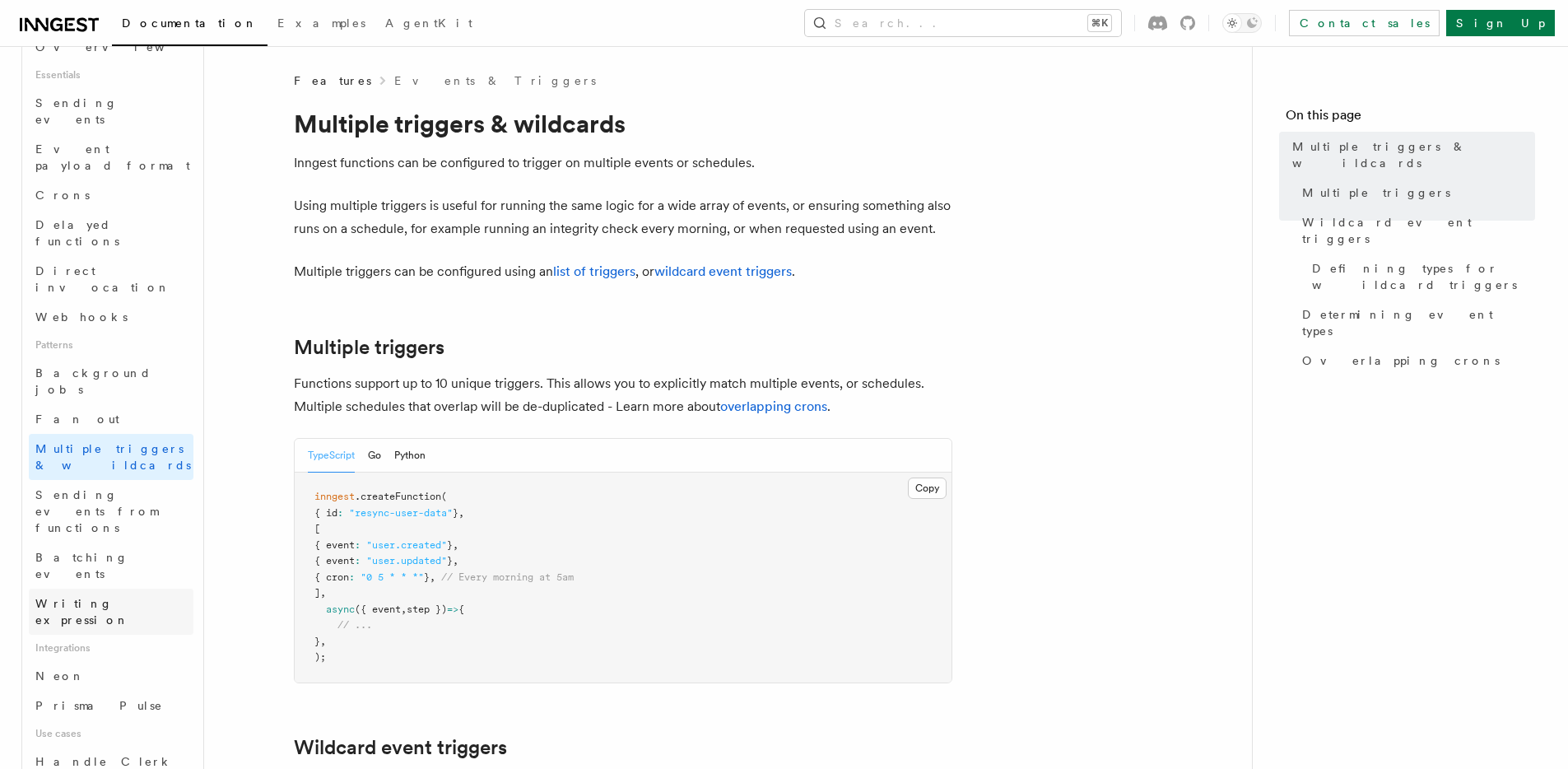
click at [72, 589] on link "Writing expression" at bounding box center [111, 612] width 164 height 46
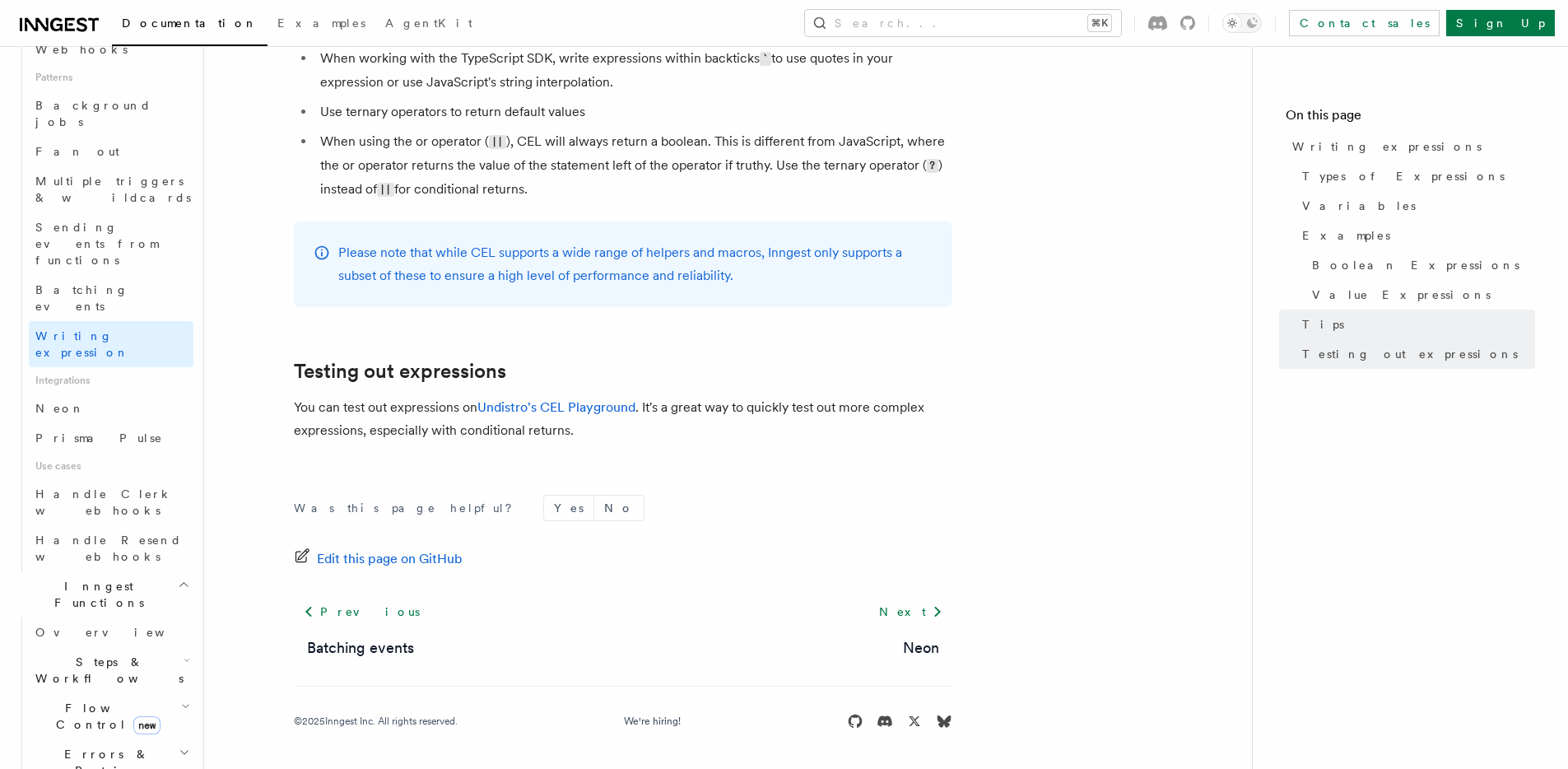
scroll to position [760, 0]
click at [134, 619] on link "Overview" at bounding box center [111, 634] width 164 height 30
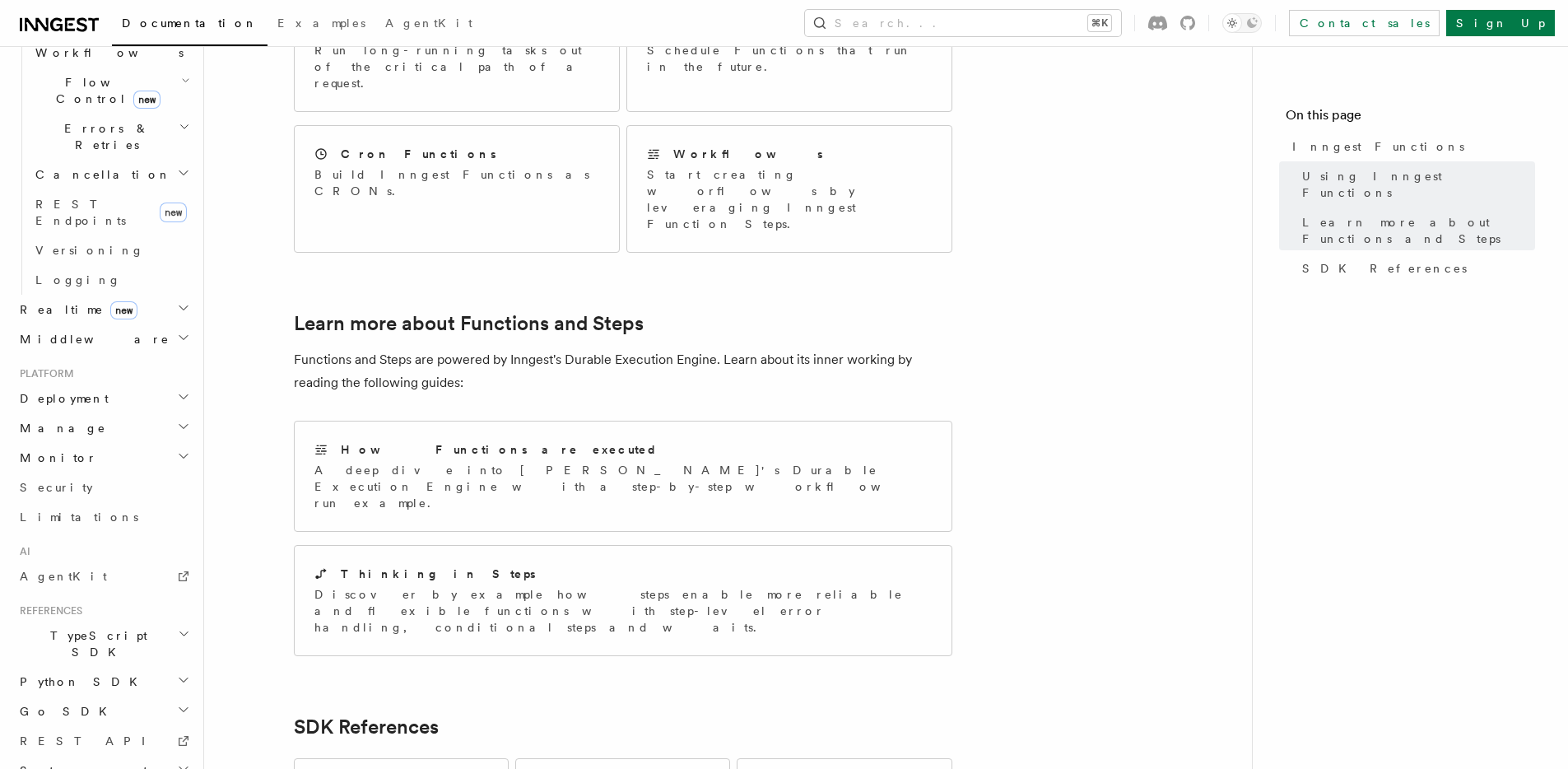
scroll to position [1067, 0]
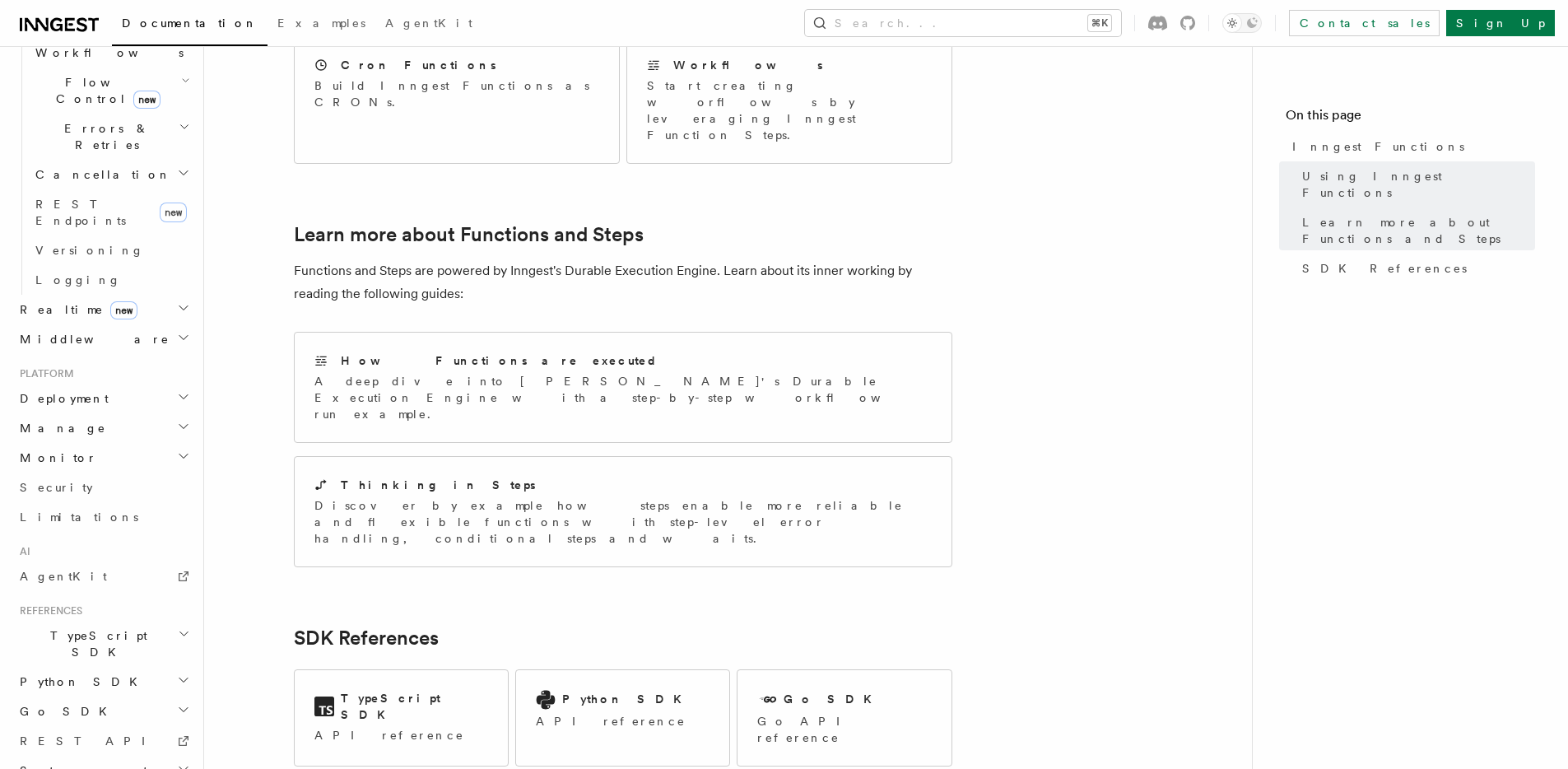
click at [371, 662] on div "TypeScript SDK API reference Python SDK API reference Go SDK Go API reference" at bounding box center [623, 717] width 658 height 111
click at [363, 689] on h2 "TypeScript SDK" at bounding box center [414, 705] width 147 height 33
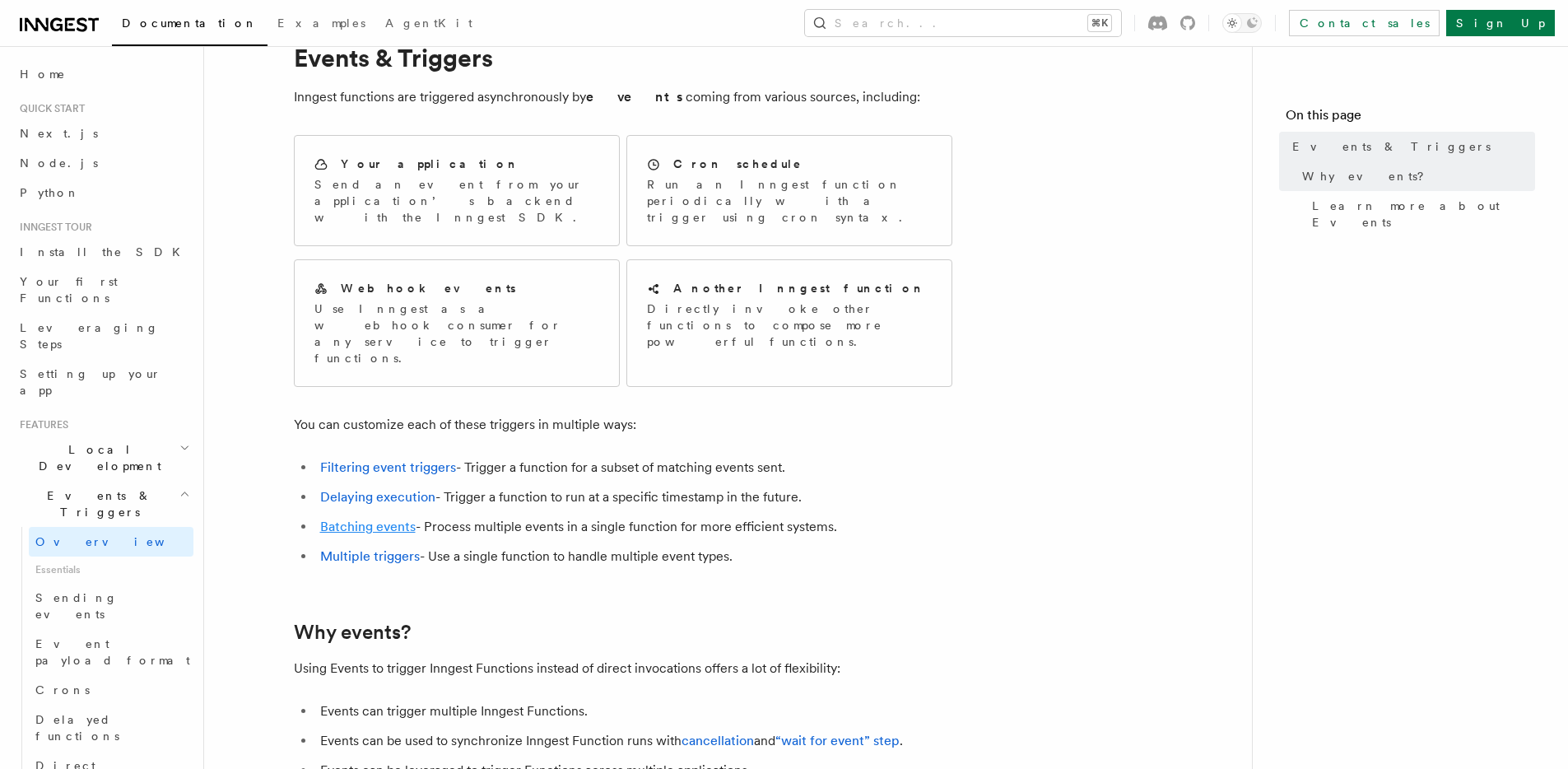
scroll to position [39, 0]
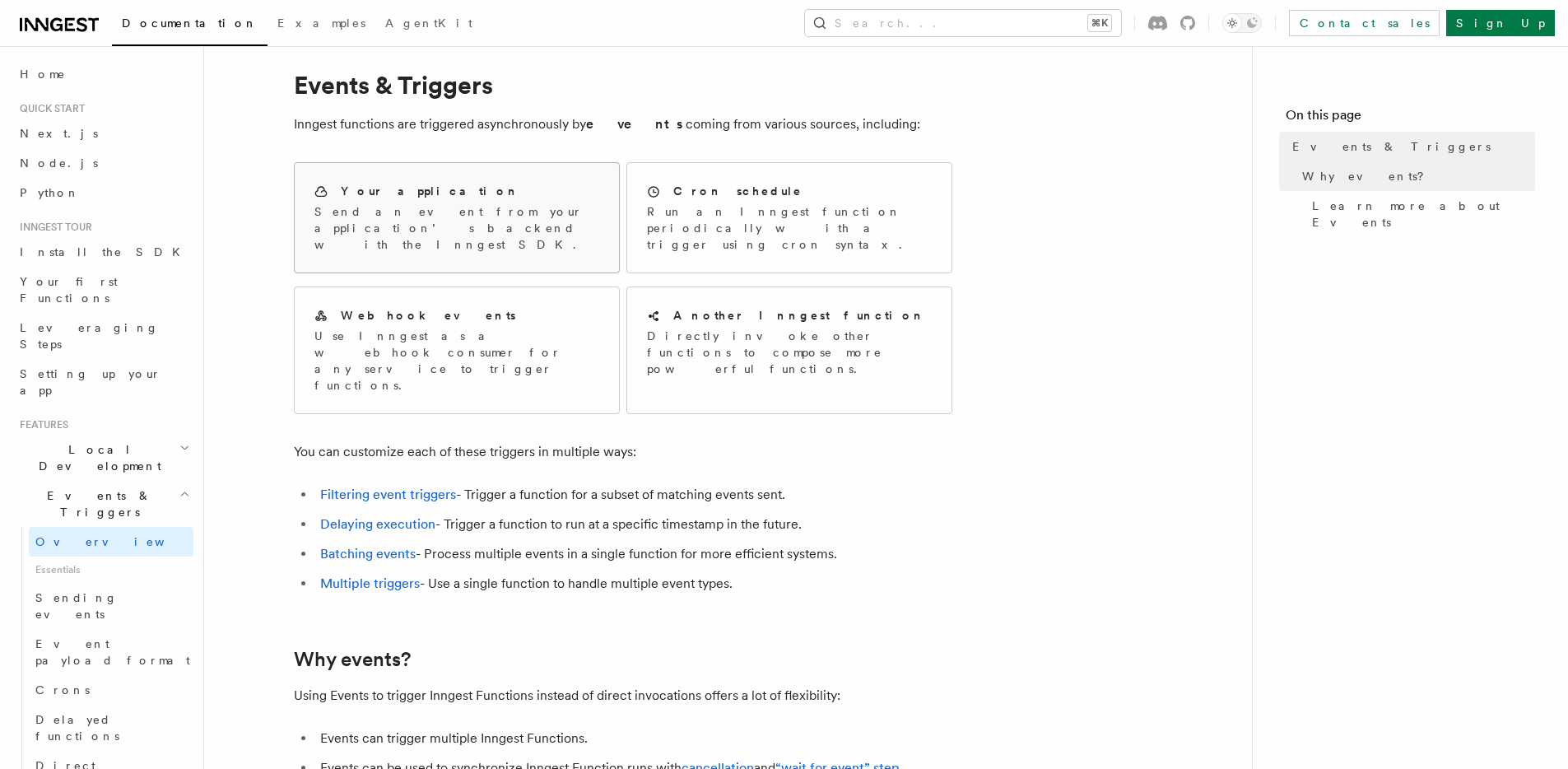
click at [492, 220] on p "Send an event from your application’s backend with the Inngest SDK." at bounding box center [457, 228] width 285 height 50
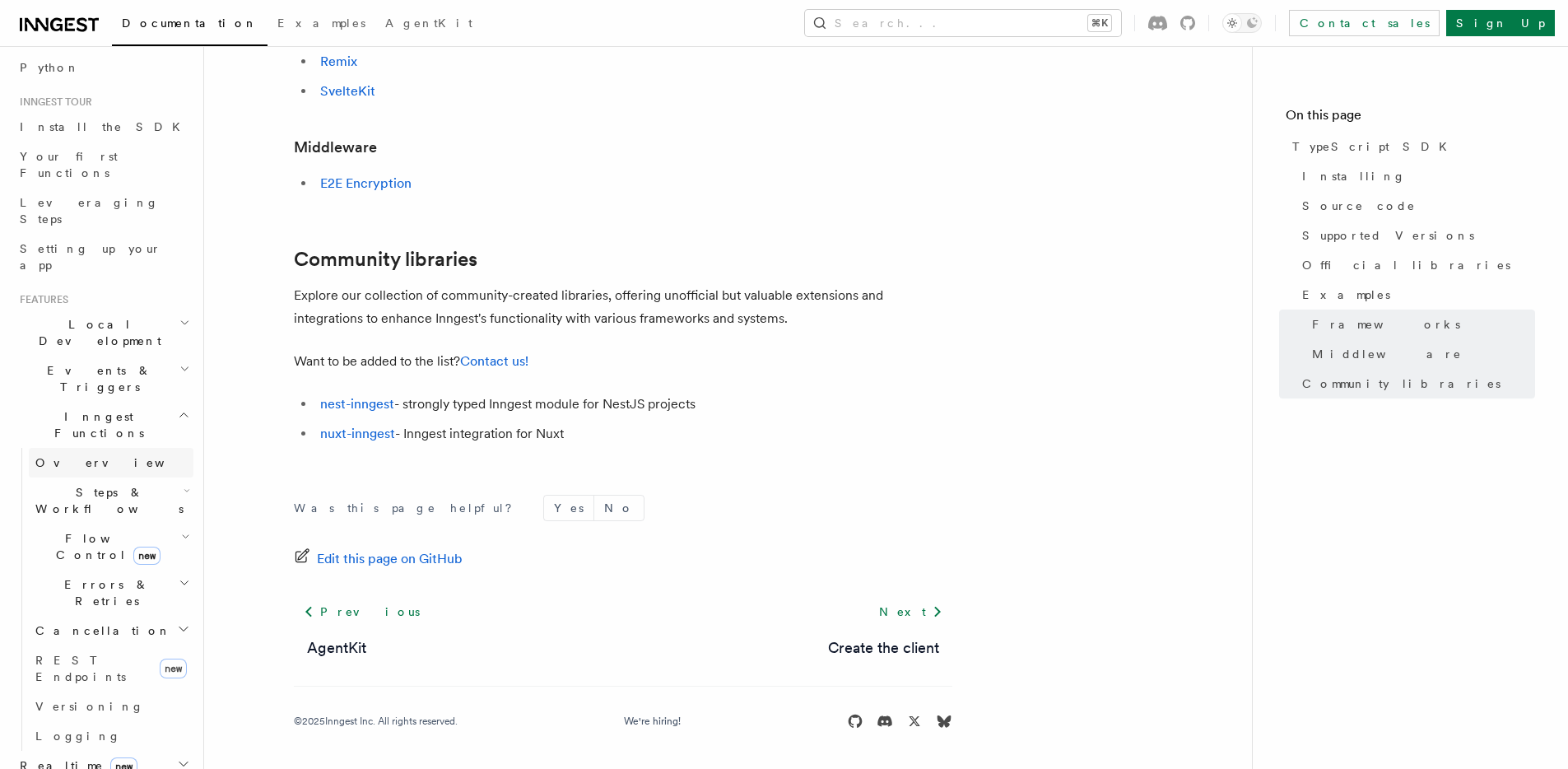
scroll to position [129, 0]
click at [160, 352] on h2 "Events & Triggers" at bounding box center [103, 375] width 180 height 46
click at [96, 506] on span "Event payload format" at bounding box center [115, 522] width 158 height 33
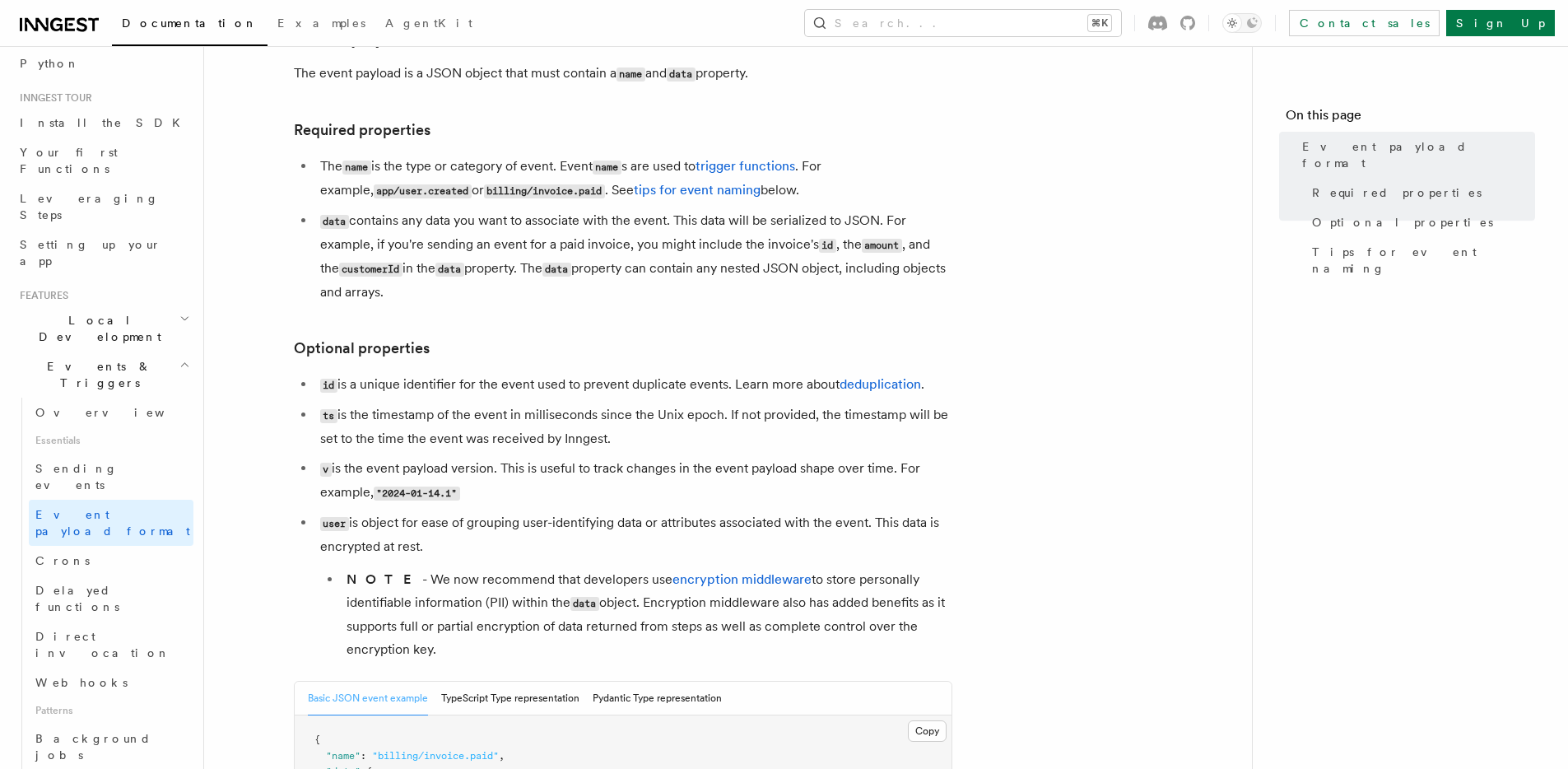
scroll to position [126, 0]
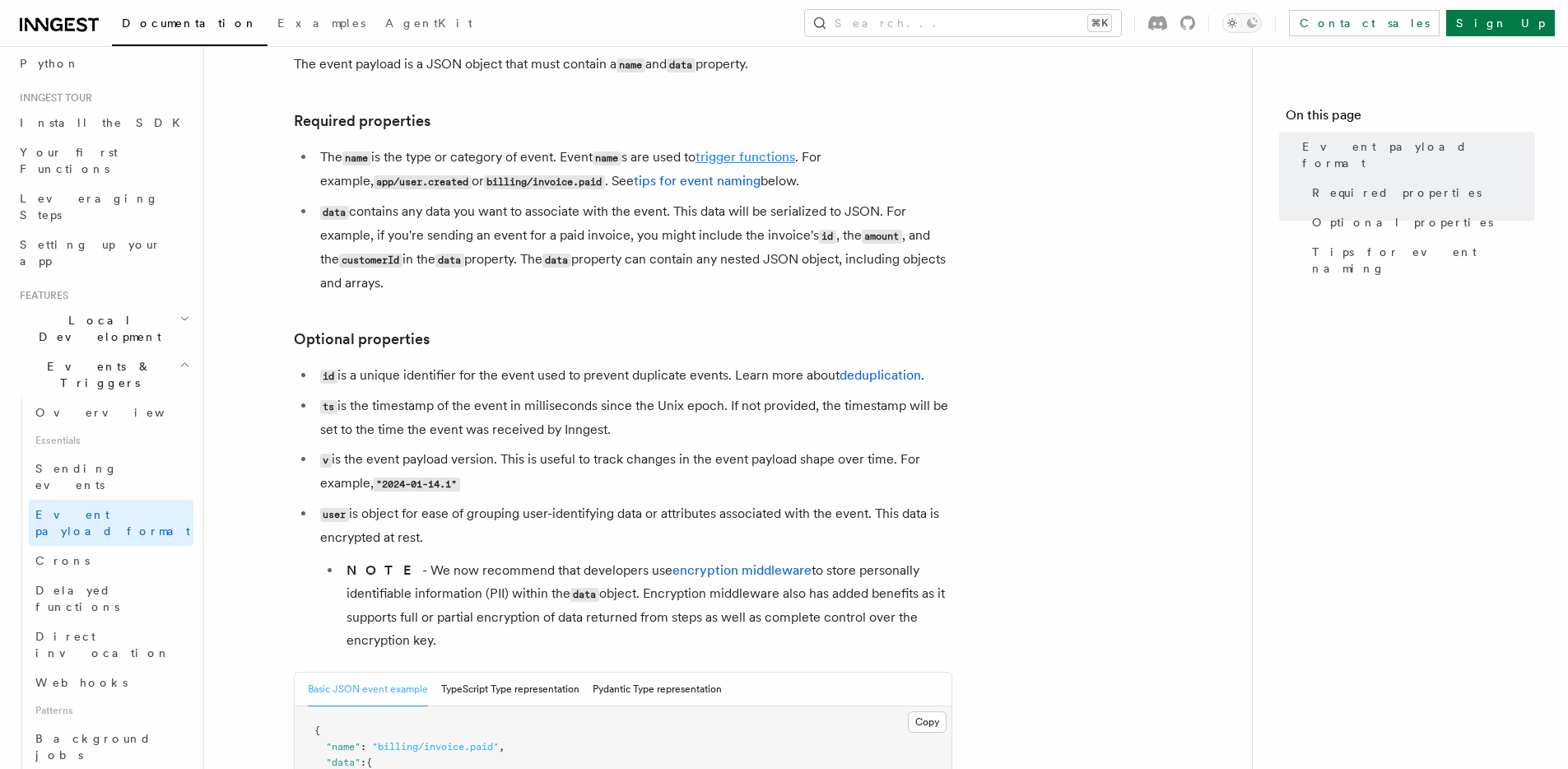
click at [743, 154] on link "trigger functions" at bounding box center [745, 157] width 100 height 16
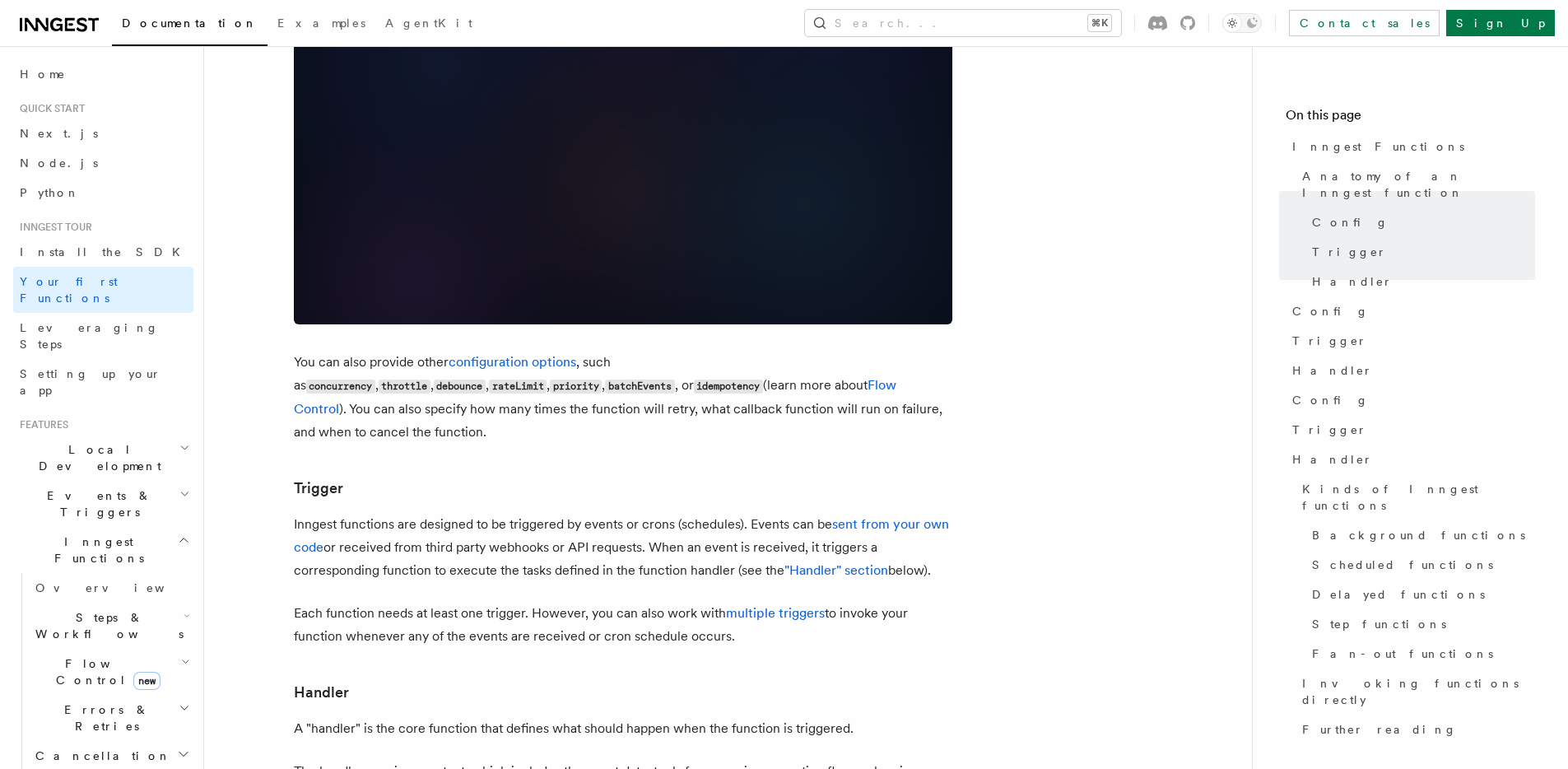
scroll to position [1284, 0]
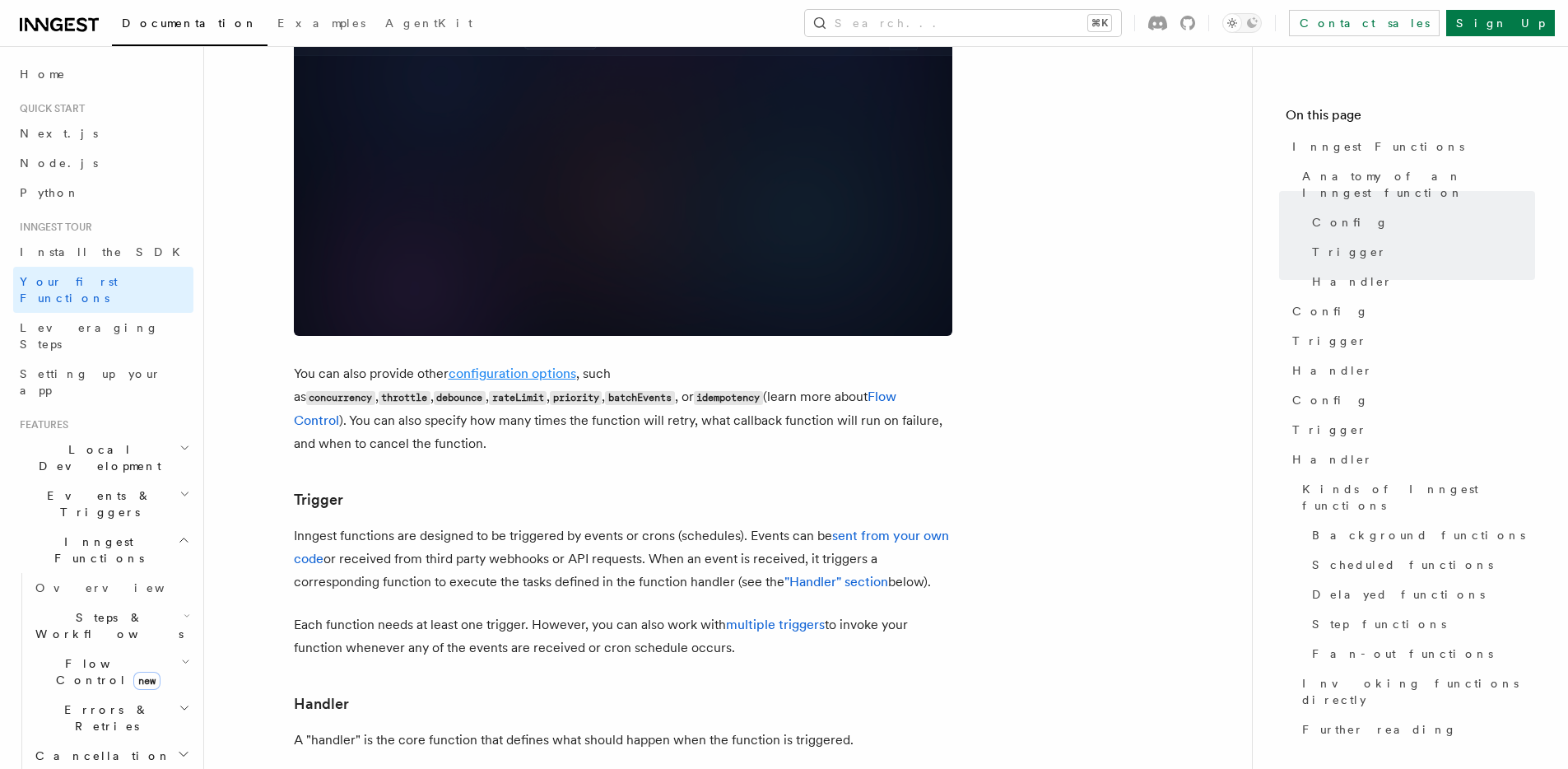
click at [505, 366] on link "configuration options" at bounding box center [512, 374] width 128 height 16
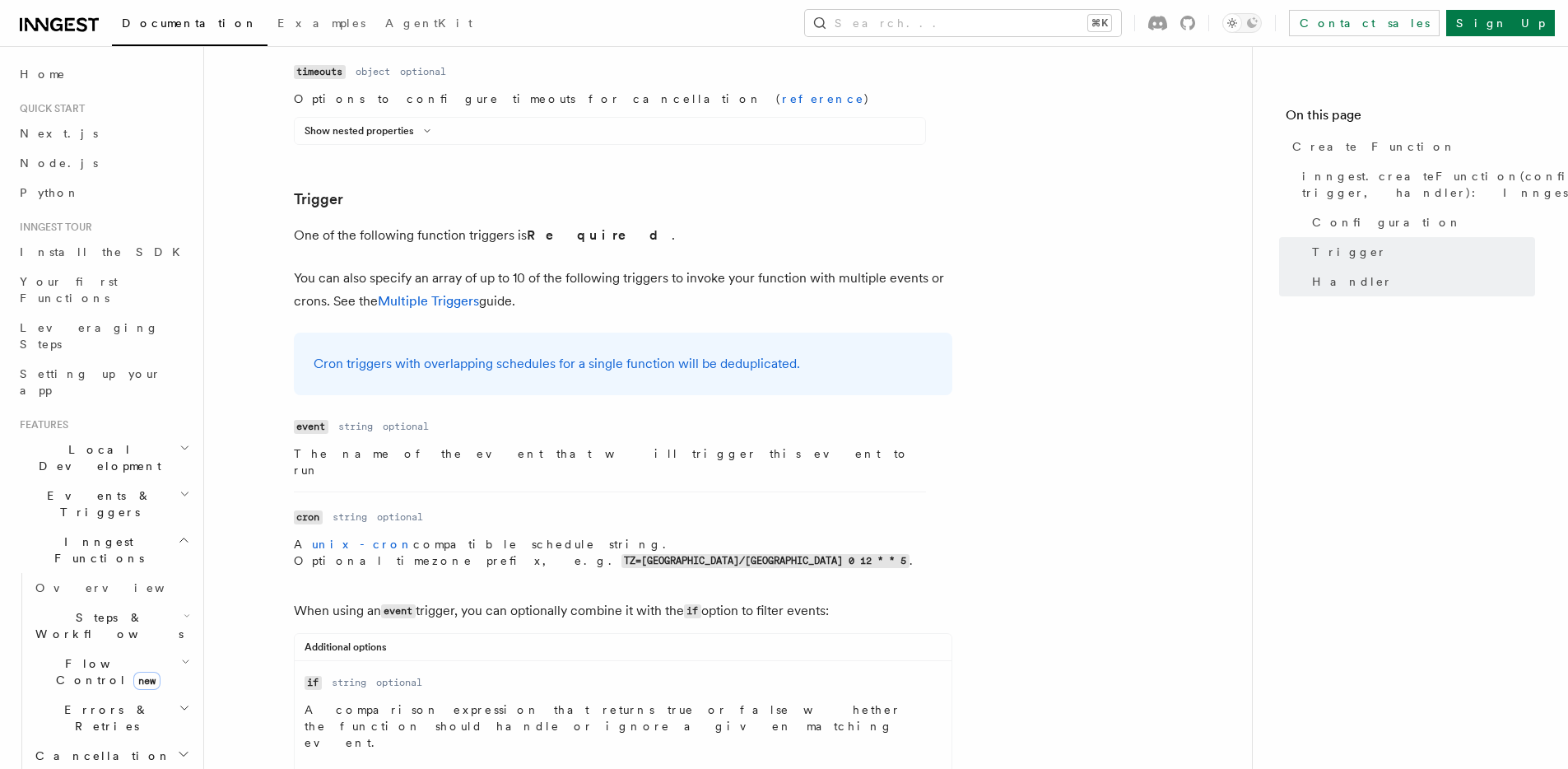
scroll to position [2093, 0]
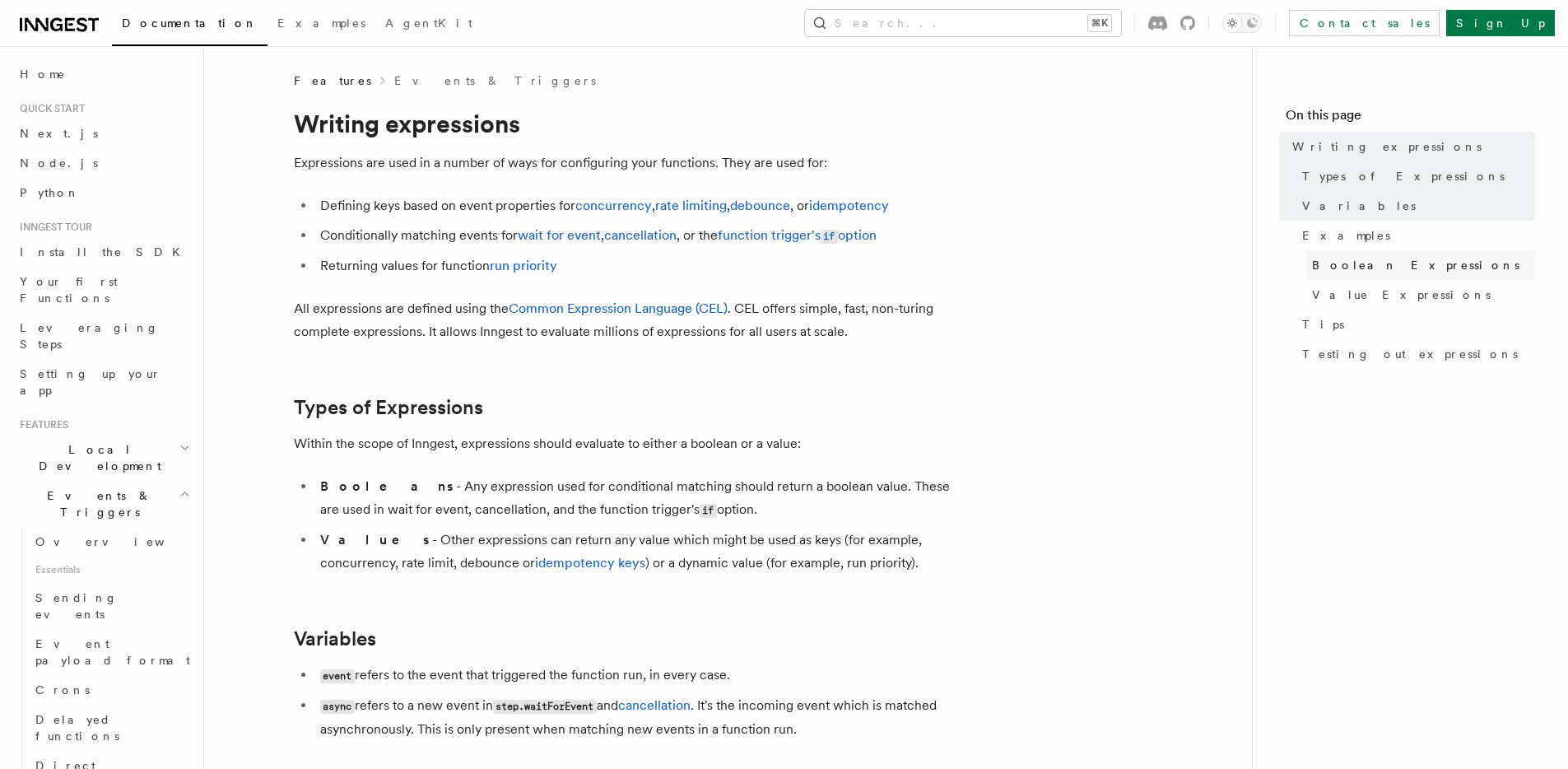
click at [1360, 264] on span "Boolean Expressions" at bounding box center [1416, 265] width 207 height 17
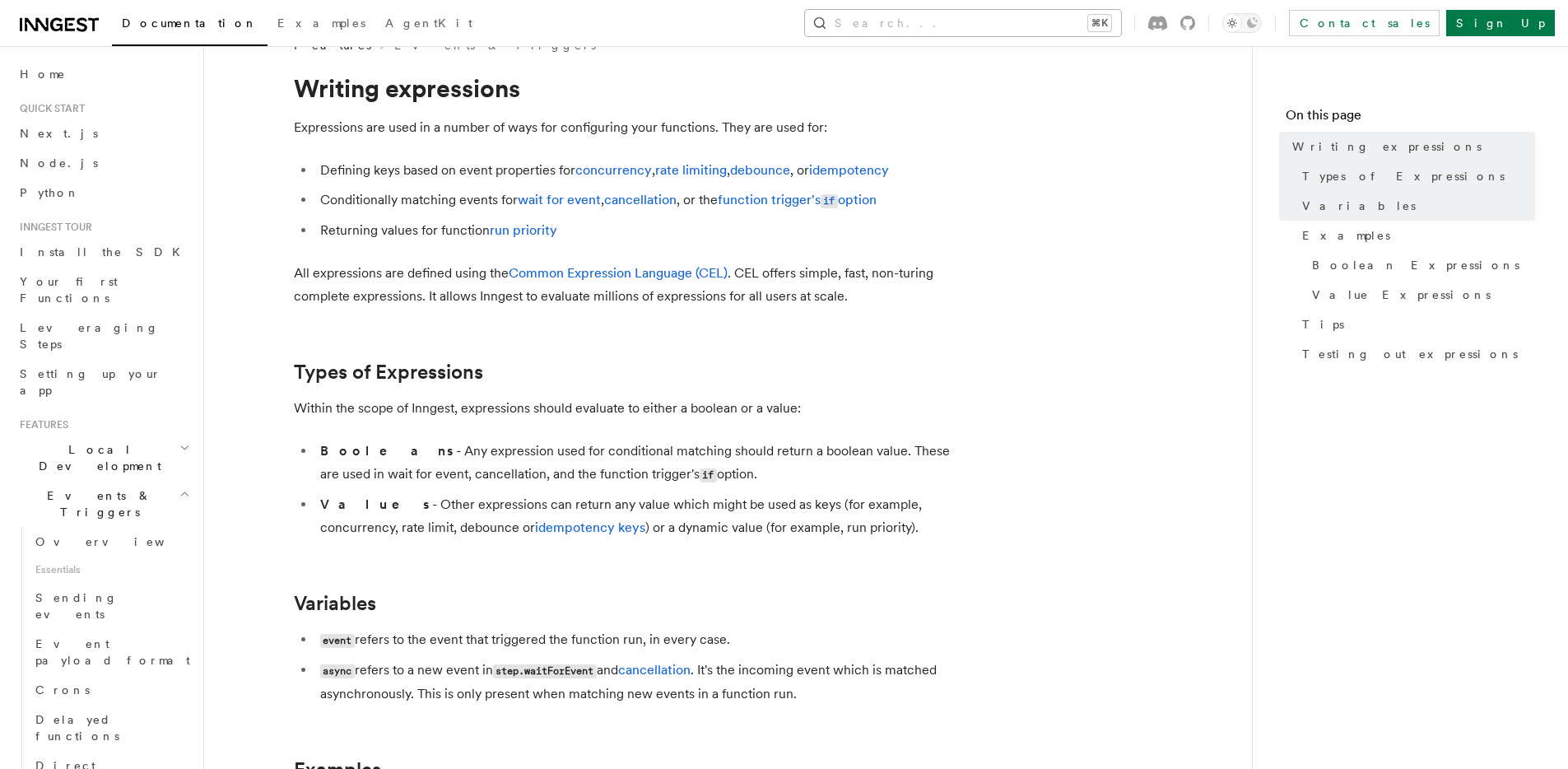
scroll to position [96, 0]
